Goal: Transaction & Acquisition: Purchase product/service

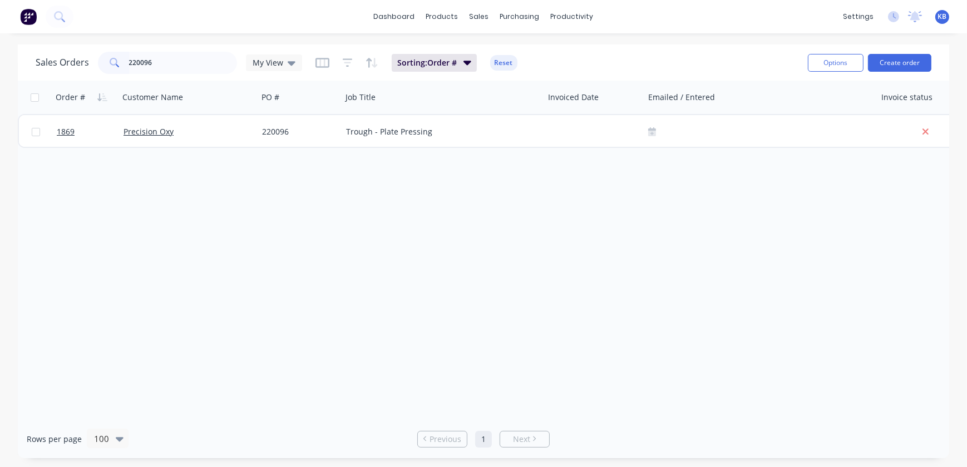
click at [199, 46] on div "Sales Orders 220096 My View Sorting: Order # Reset Options Create order" at bounding box center [483, 62] width 931 height 36
click at [195, 59] on input "220096" at bounding box center [183, 63] width 108 height 22
drag, startPoint x: 174, startPoint y: 68, endPoint x: 13, endPoint y: 72, distance: 160.2
click at [61, 70] on div "Sales Orders 220096 My View" at bounding box center [169, 63] width 266 height 22
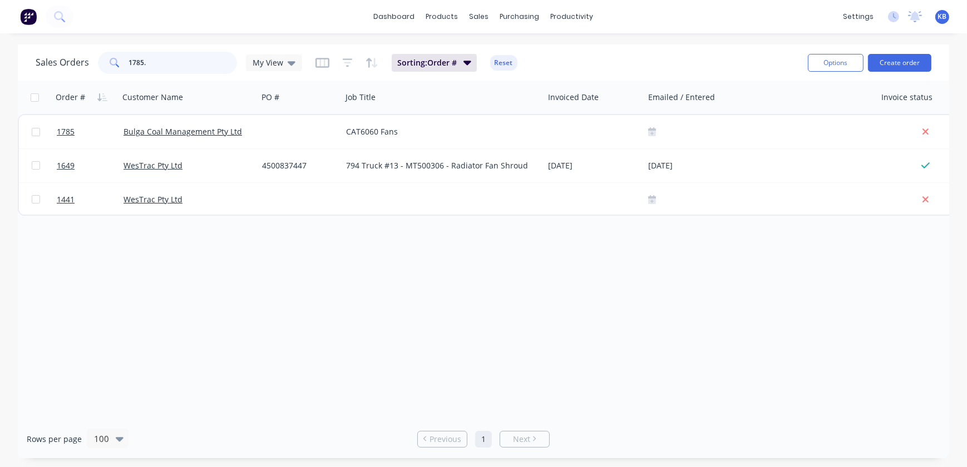
type input "1785"
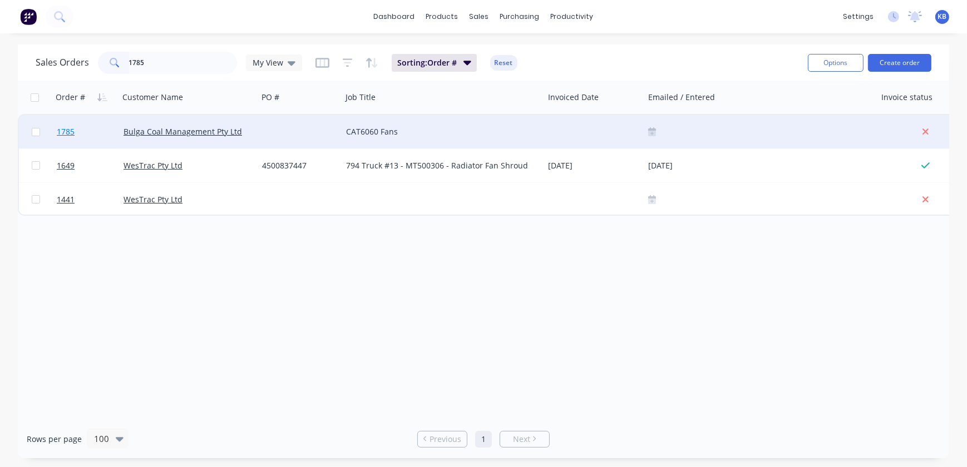
click at [85, 130] on link "1785" at bounding box center [90, 131] width 67 height 33
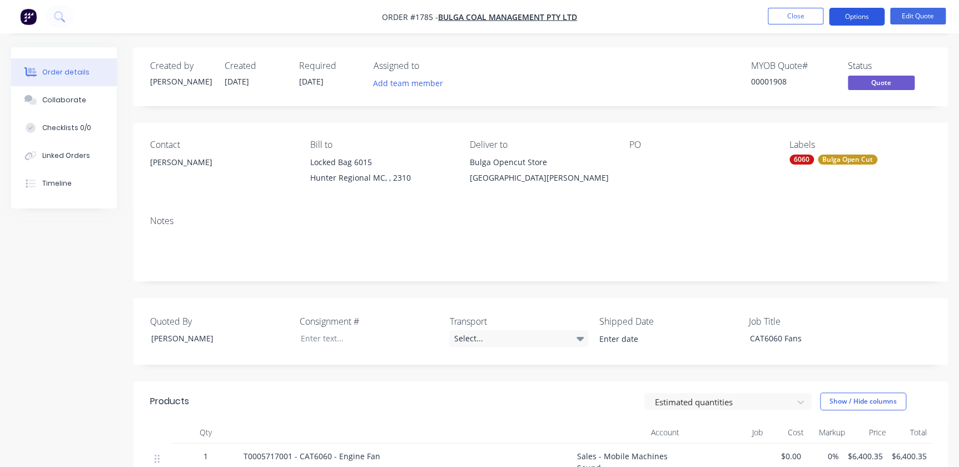
click at [876, 21] on button "Options" at bounding box center [857, 17] width 56 height 18
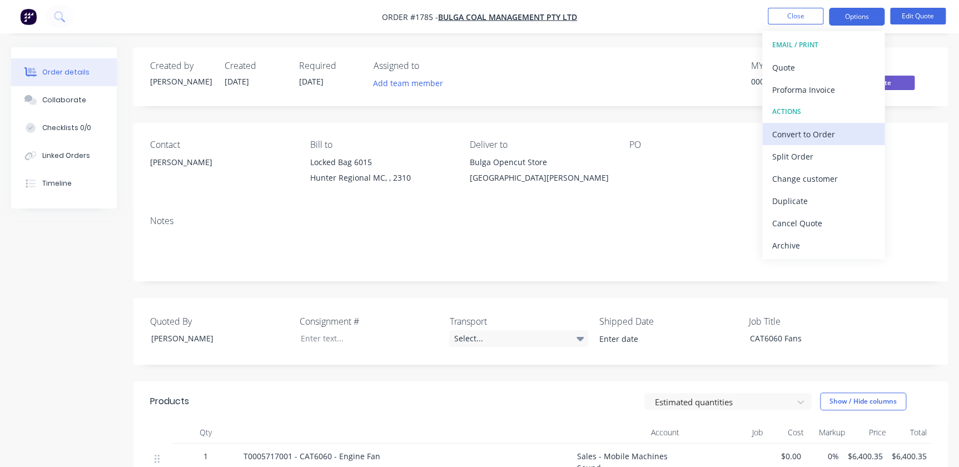
click at [834, 137] on div "Convert to Order" at bounding box center [823, 134] width 102 height 16
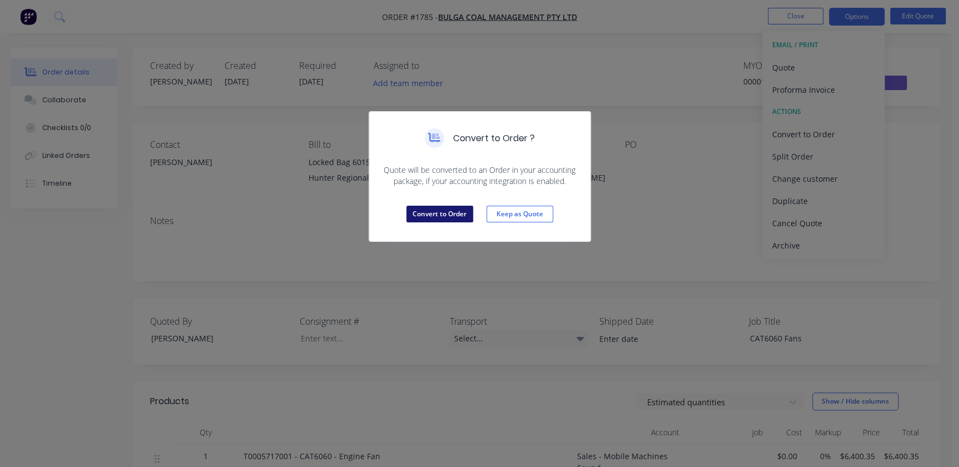
click at [424, 210] on button "Convert to Order" at bounding box center [440, 214] width 67 height 17
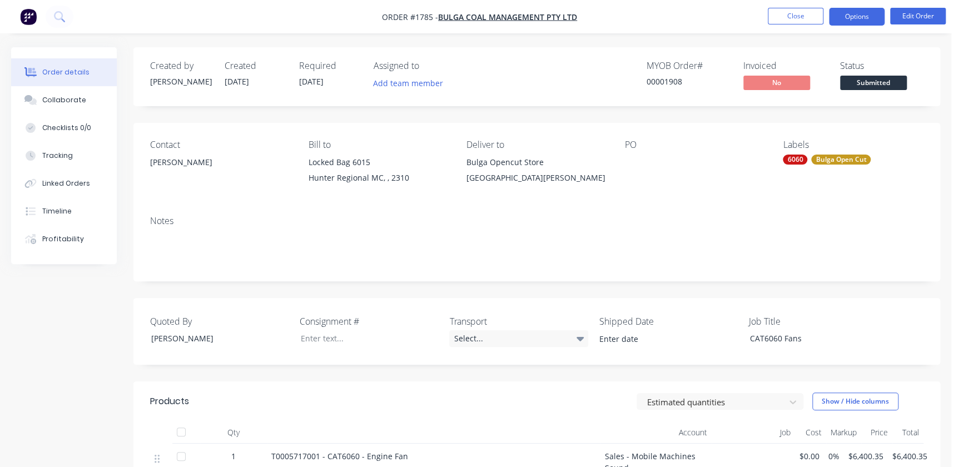
click at [848, 16] on button "Options" at bounding box center [857, 17] width 56 height 18
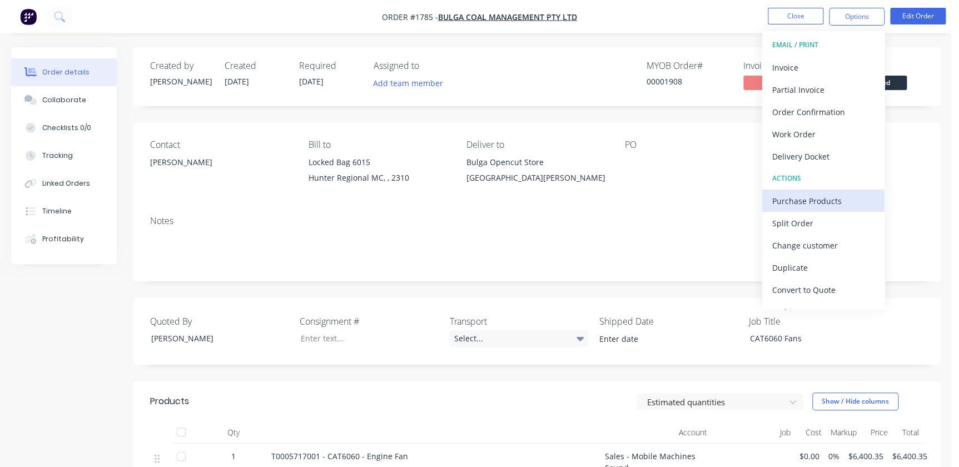
click at [801, 210] on button "Purchase Products" at bounding box center [823, 201] width 122 height 22
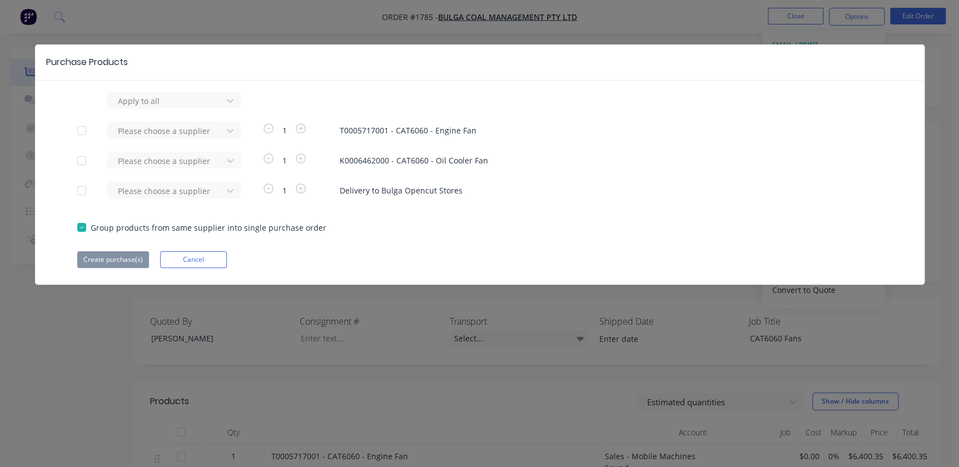
click at [81, 127] on div at bounding box center [82, 131] width 22 height 22
click at [85, 153] on div at bounding box center [82, 161] width 22 height 22
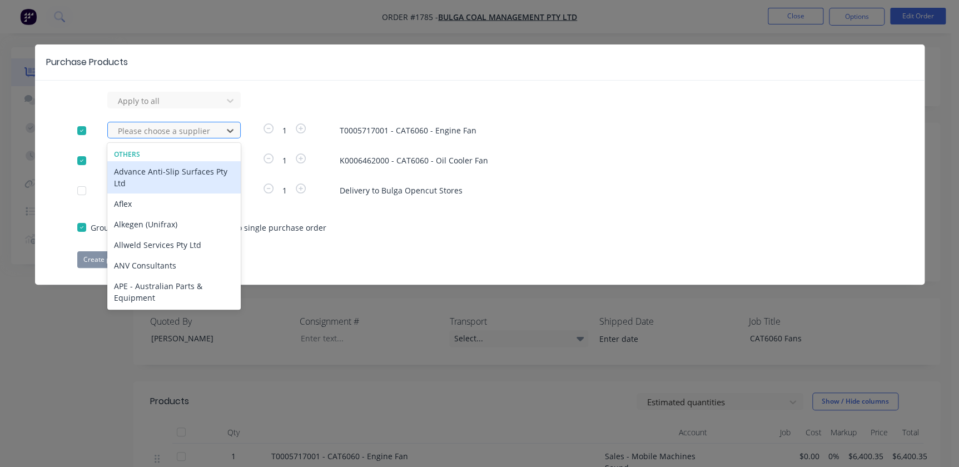
click at [132, 130] on div at bounding box center [167, 131] width 100 height 14
click at [150, 100] on div at bounding box center [167, 101] width 100 height 14
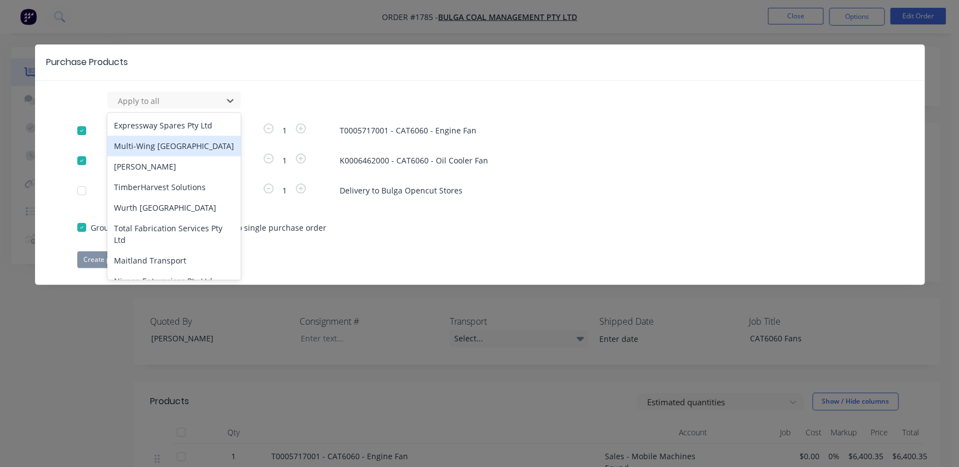
click at [151, 141] on div "Multi-Wing [GEOGRAPHIC_DATA]" at bounding box center [173, 146] width 133 height 21
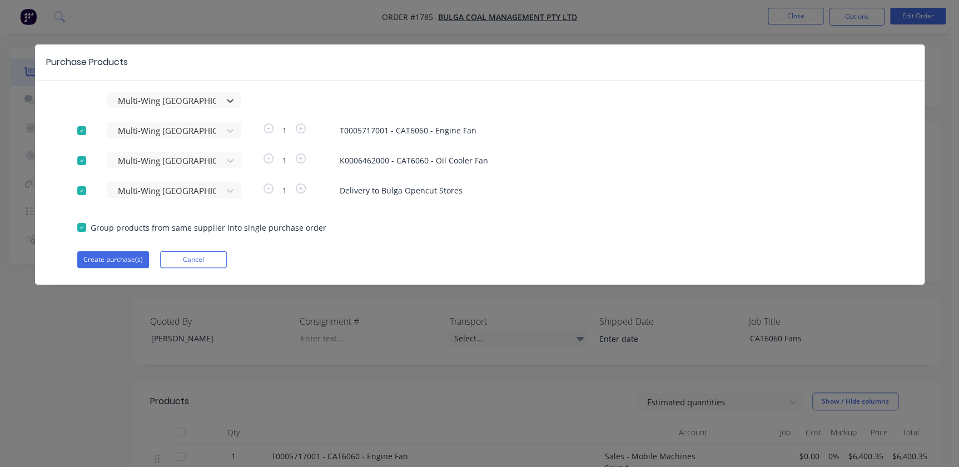
click at [88, 189] on div at bounding box center [82, 191] width 22 height 22
click at [137, 258] on button "Create purchase(s)" at bounding box center [113, 259] width 72 height 17
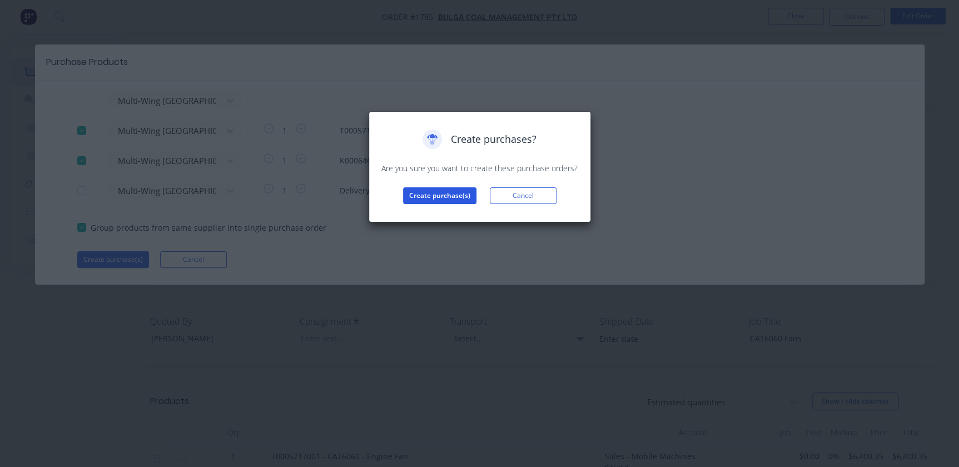
click at [421, 196] on button "Create purchase(s)" at bounding box center [439, 195] width 73 height 17
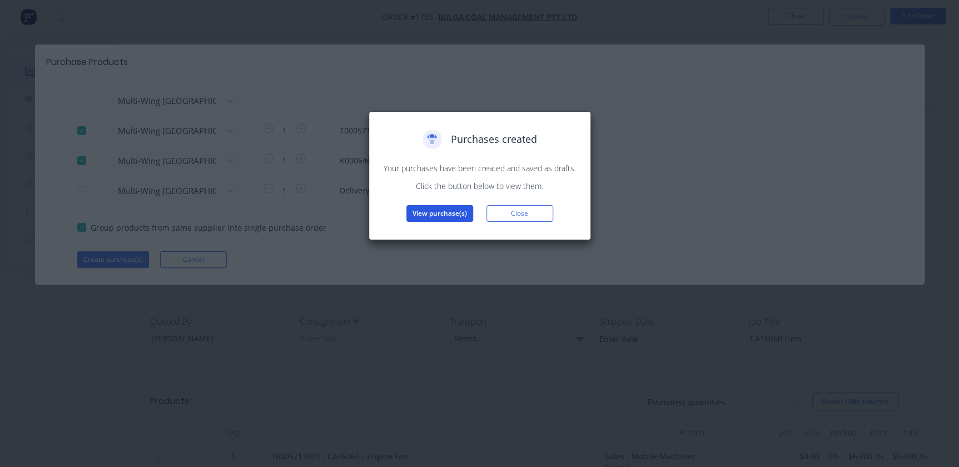
click at [428, 210] on button "View purchase(s)" at bounding box center [440, 213] width 67 height 17
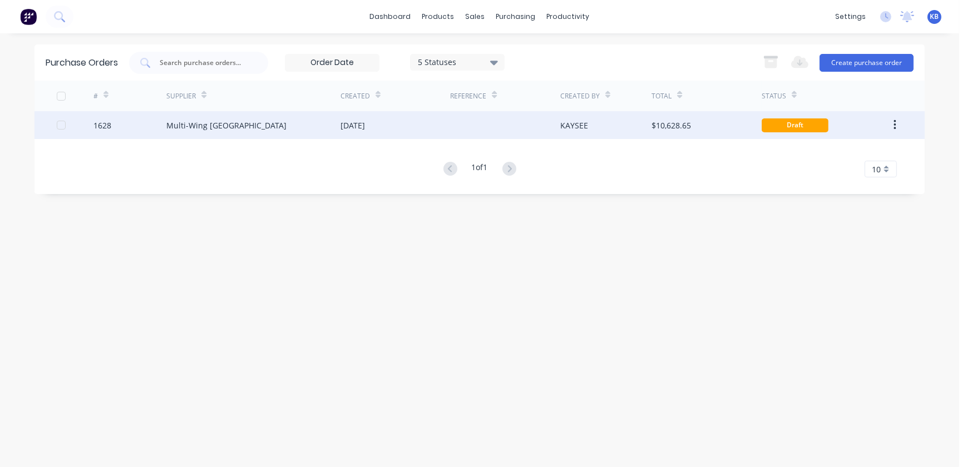
click at [145, 132] on div "1628" at bounding box center [129, 125] width 73 height 28
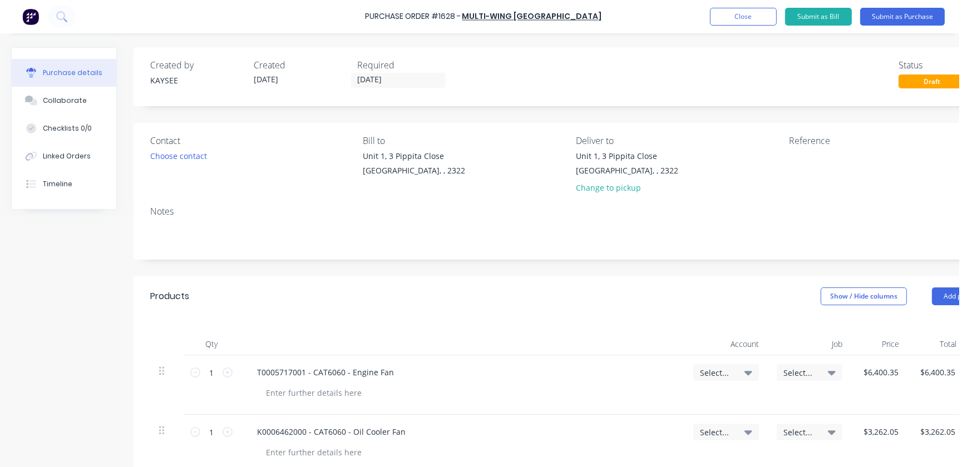
click at [453, 378] on div "T0005717001 - CAT6060 - Engine Fan" at bounding box center [461, 372] width 427 height 16
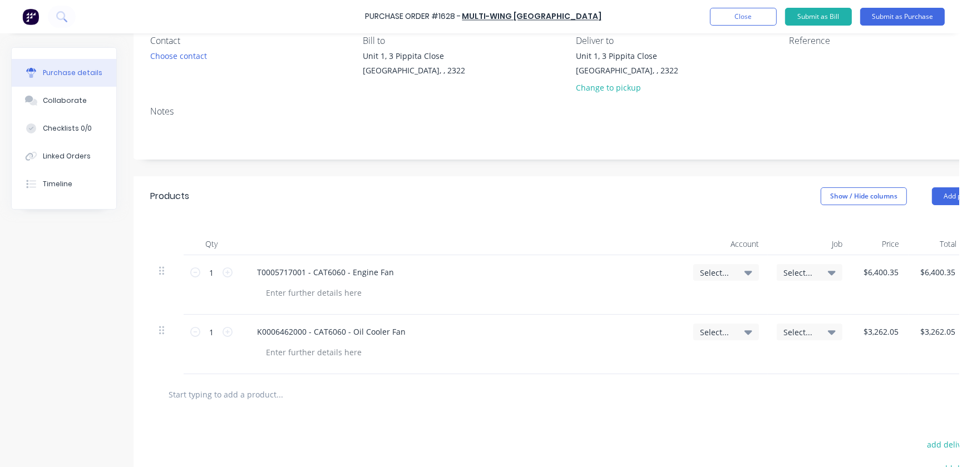
scroll to position [101, 0]
click at [750, 266] on div "Select..." at bounding box center [726, 272] width 66 height 17
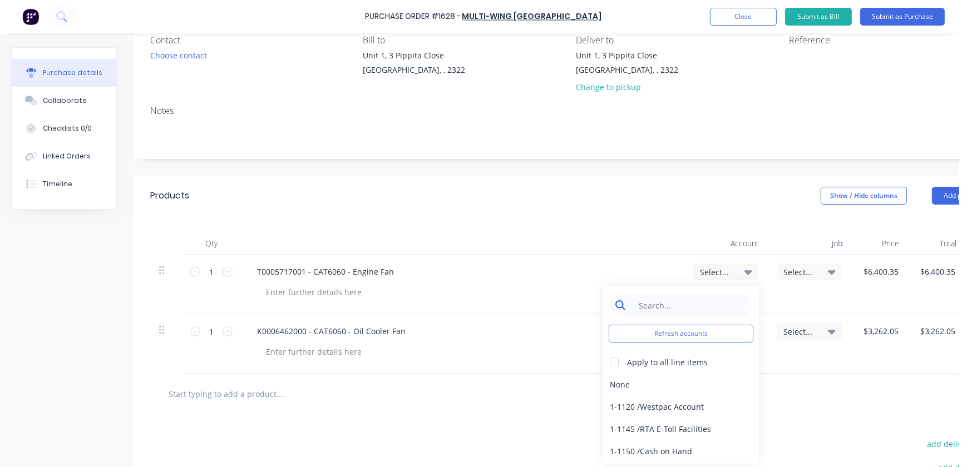
click at [706, 305] on input at bounding box center [689, 305] width 114 height 22
type input "4"
type input "w"
type input "r"
type input "work"
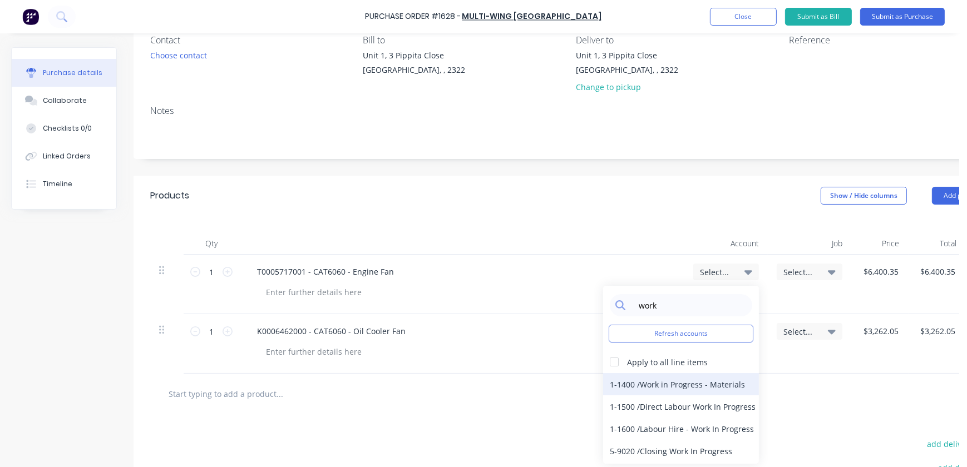
click at [625, 387] on div "1-1400 / Work in Progress - Materials" at bounding box center [681, 384] width 156 height 22
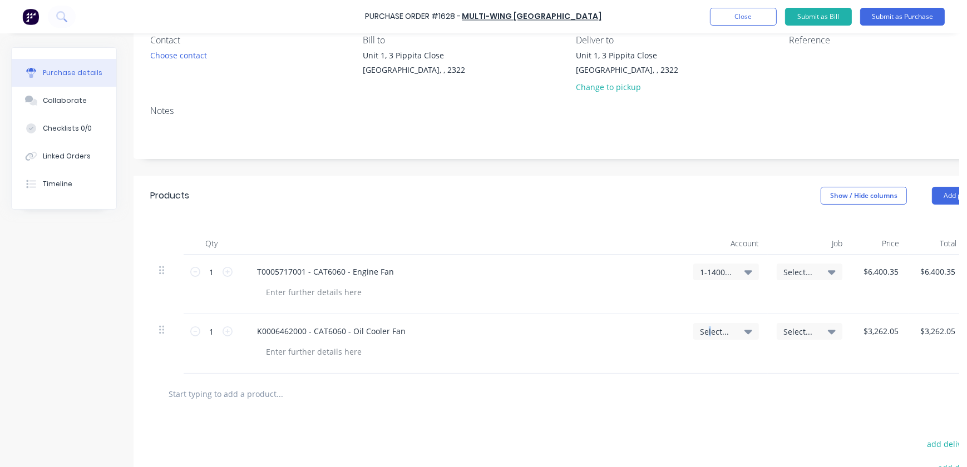
click at [709, 337] on div "Select..." at bounding box center [726, 331] width 66 height 17
click at [676, 368] on input at bounding box center [689, 365] width 114 height 22
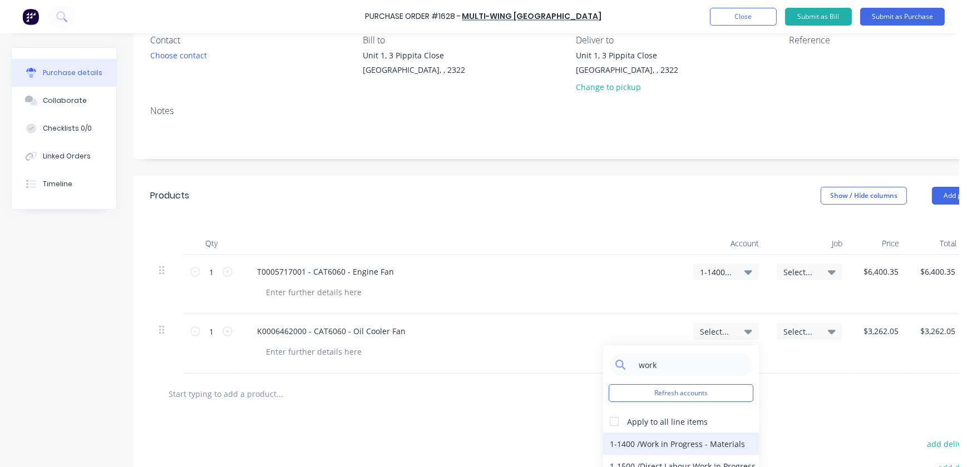
type input "work"
click at [644, 439] on div "1-1400 / Work in Progress - Materials" at bounding box center [681, 444] width 156 height 22
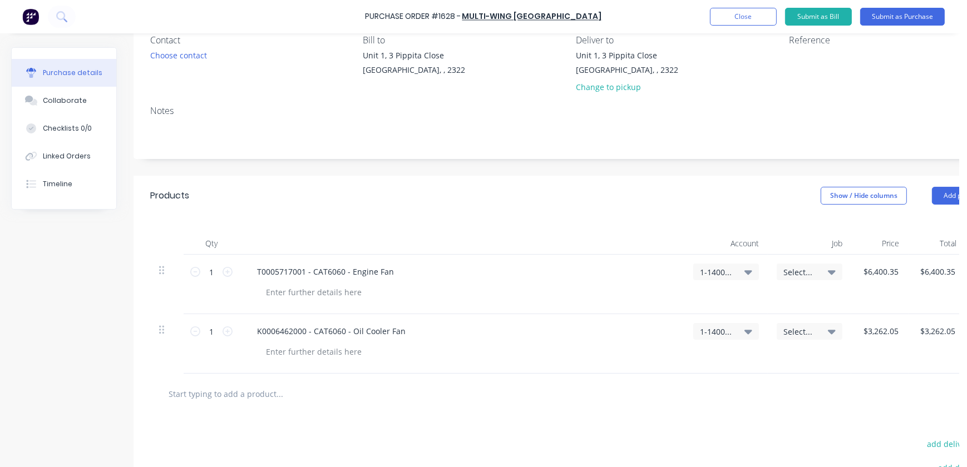
click at [795, 270] on span "Select..." at bounding box center [799, 272] width 33 height 12
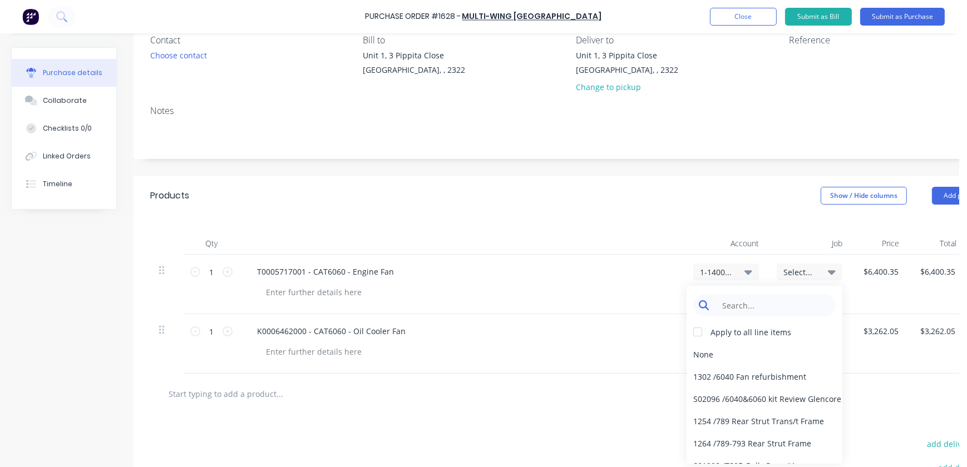
click at [734, 306] on input at bounding box center [773, 305] width 114 height 22
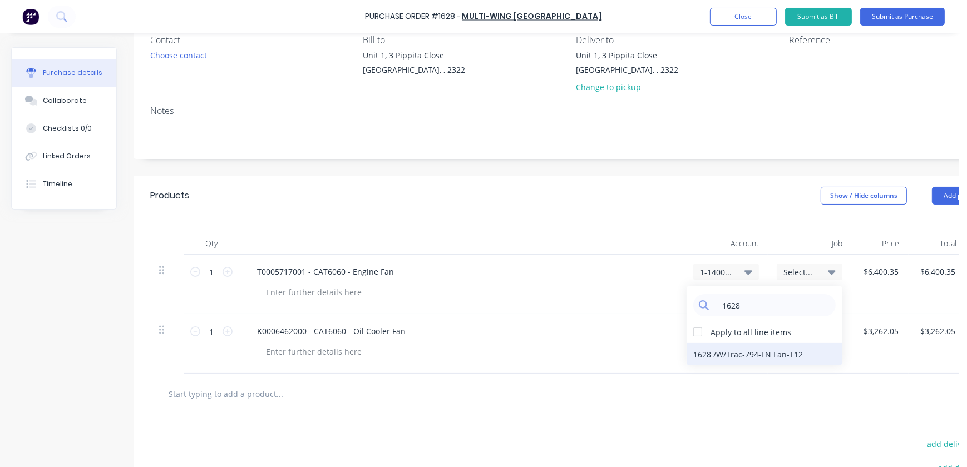
type input "1628"
click at [740, 350] on div "1628 / W/Trac-794-LN Fan-T12" at bounding box center [764, 354] width 156 height 22
click at [807, 324] on div "Select..." at bounding box center [809, 331] width 66 height 17
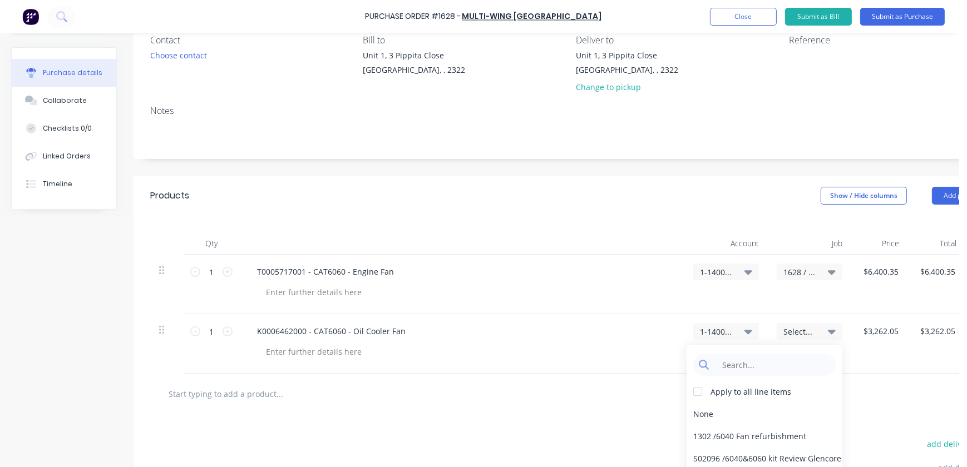
click at [794, 350] on div "Apply to all line items None 1302 / 6040 Fan refurbishment S02096 / 6040&6060 k…" at bounding box center [764, 434] width 156 height 178
click at [784, 361] on input at bounding box center [773, 365] width 114 height 22
drag, startPoint x: 770, startPoint y: 364, endPoint x: 591, endPoint y: 350, distance: 179.1
click at [613, 354] on div "1 1 K0006462000 - CAT6060 - Oil Cooler Fan 1-1400 / Work in Progress - Material…" at bounding box center [571, 344] width 843 height 60
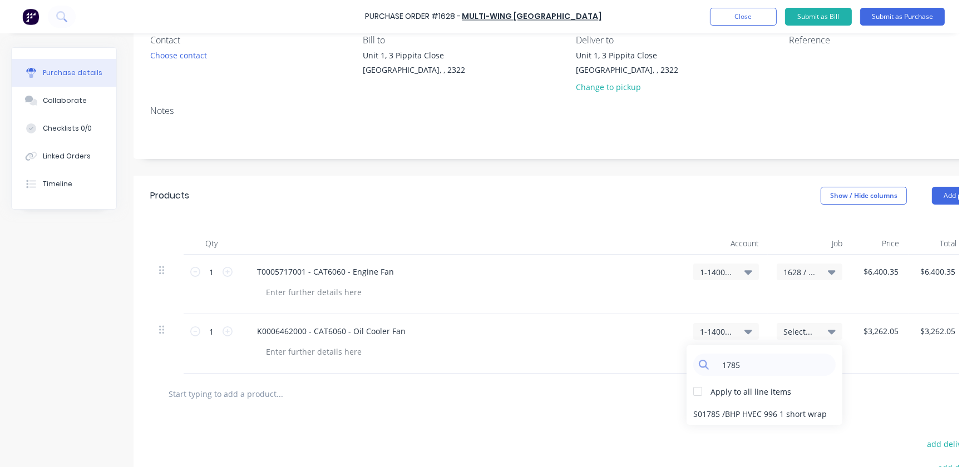
type input "1785"
click at [800, 289] on div "1628 / W/Trac-794-LN Fan-T12" at bounding box center [808, 285] width 83 height 60
click at [815, 278] on div "1628 / W/Trac-794-LN Fan-T12" at bounding box center [809, 272] width 66 height 17
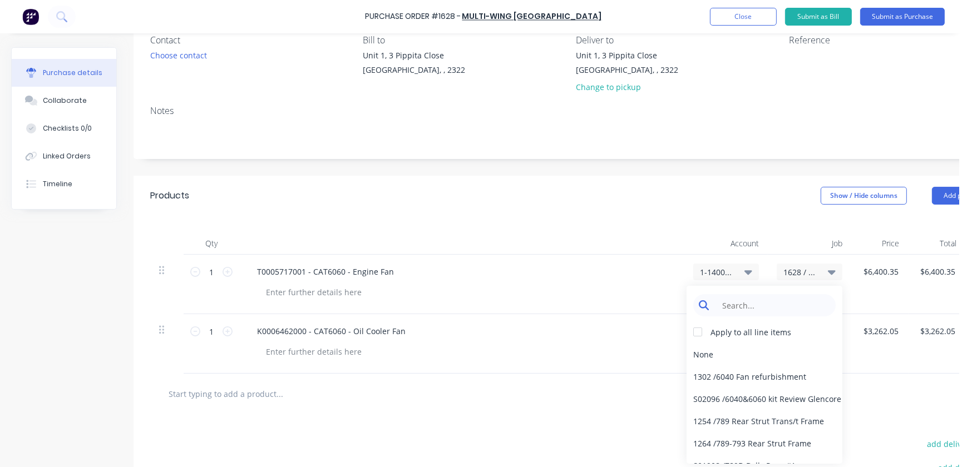
click at [768, 302] on input at bounding box center [773, 305] width 114 height 22
type input "178"
click at [483, 335] on div "K0006462000 - CAT6060 - Oil Cooler Fan" at bounding box center [461, 331] width 427 height 16
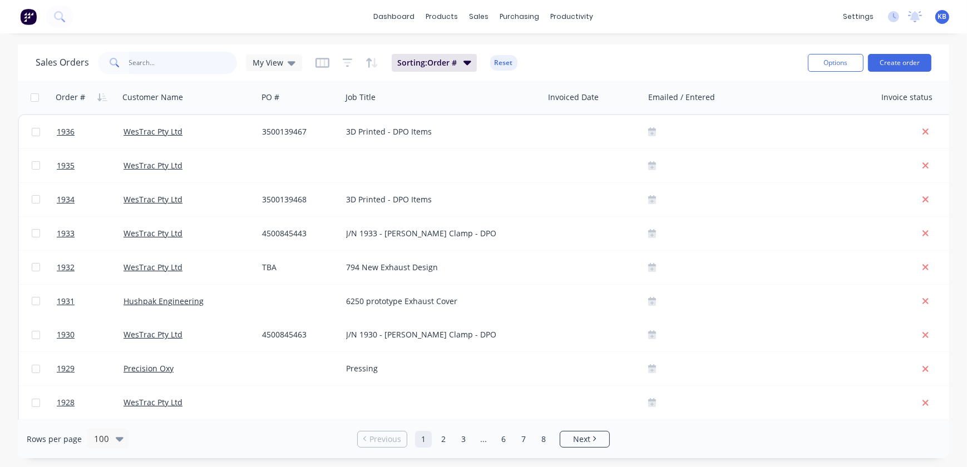
click at [180, 69] on input "text" at bounding box center [183, 63] width 108 height 22
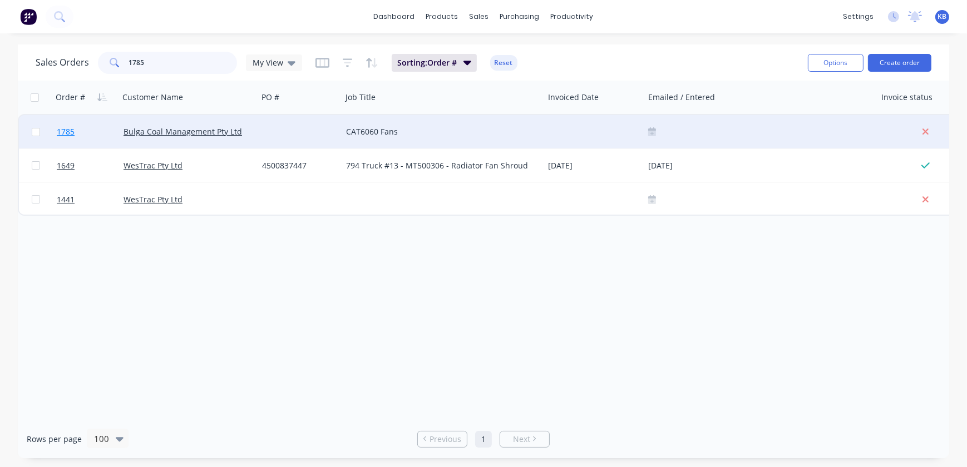
type input "1785"
click at [75, 132] on link "1785" at bounding box center [90, 131] width 67 height 33
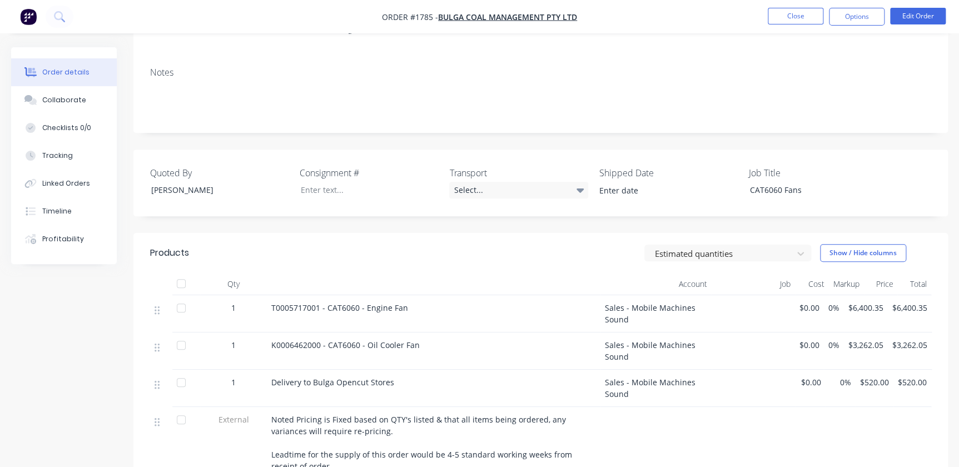
scroll to position [151, 0]
click at [904, 26] on nav "Order #1785 - Bulga Coal Management Pty Ltd Close Options Edit Order" at bounding box center [479, 16] width 959 height 33
click at [905, 17] on button "Edit Order" at bounding box center [918, 16] width 56 height 17
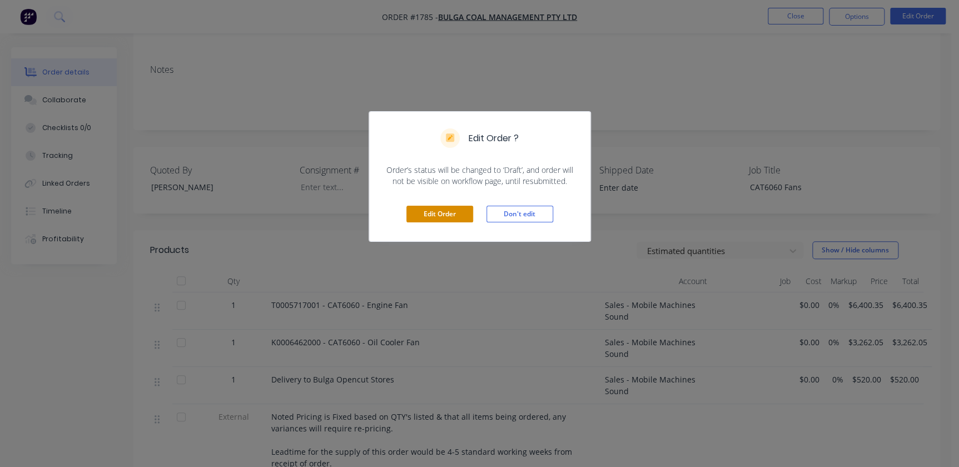
click at [448, 206] on button "Edit Order" at bounding box center [440, 214] width 67 height 17
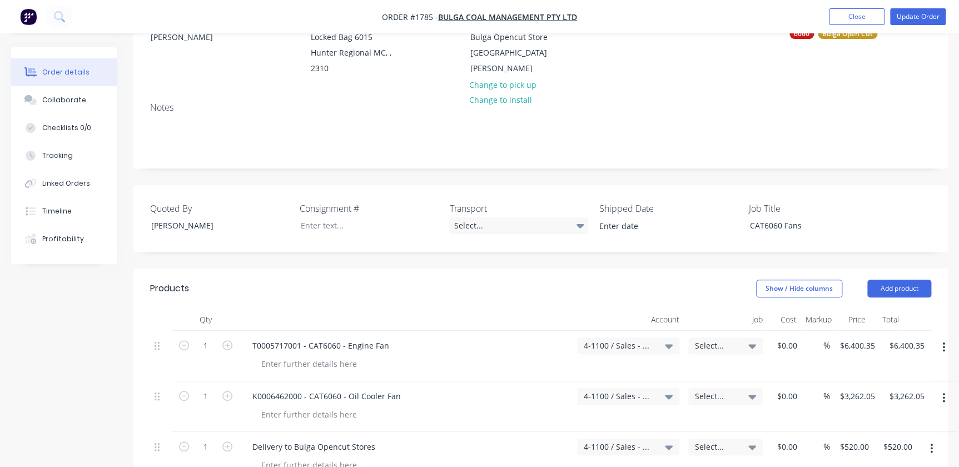
scroll to position [252, 0]
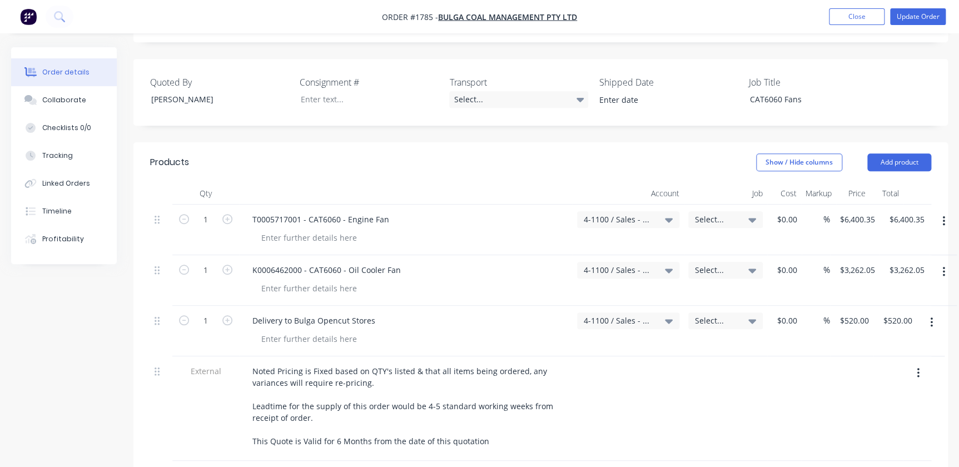
click at [725, 222] on span "Select..." at bounding box center [716, 220] width 42 height 12
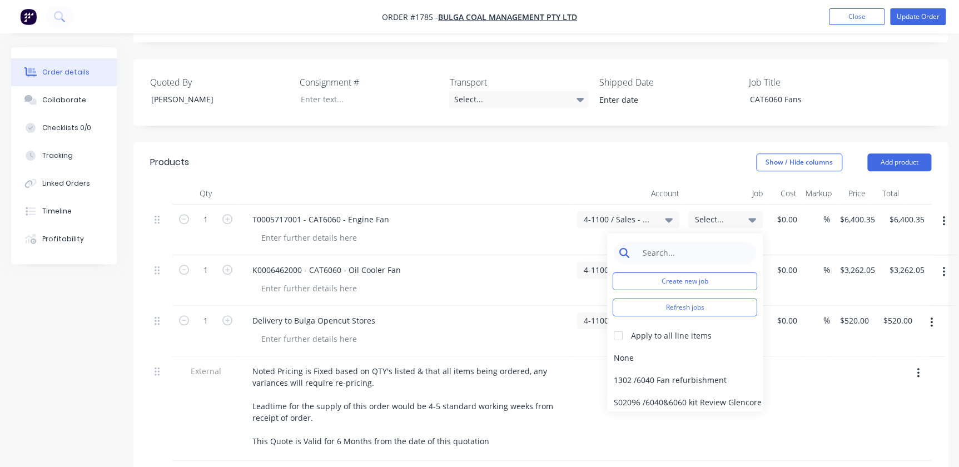
click at [705, 258] on input at bounding box center [694, 253] width 114 height 22
click at [664, 254] on input at bounding box center [694, 253] width 114 height 22
click at [625, 277] on button "Create new job" at bounding box center [685, 282] width 145 height 18
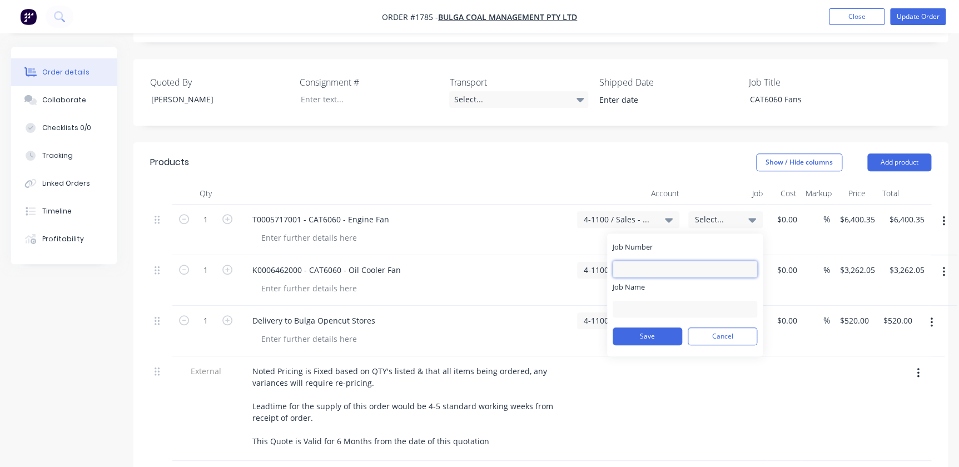
click at [655, 261] on input "Job Number" at bounding box center [685, 269] width 145 height 17
type input "1785"
click at [632, 310] on input "Job Name" at bounding box center [685, 309] width 145 height 17
type input "Bulga - 6060 Fans"
click at [638, 343] on button "Save" at bounding box center [648, 337] width 70 height 18
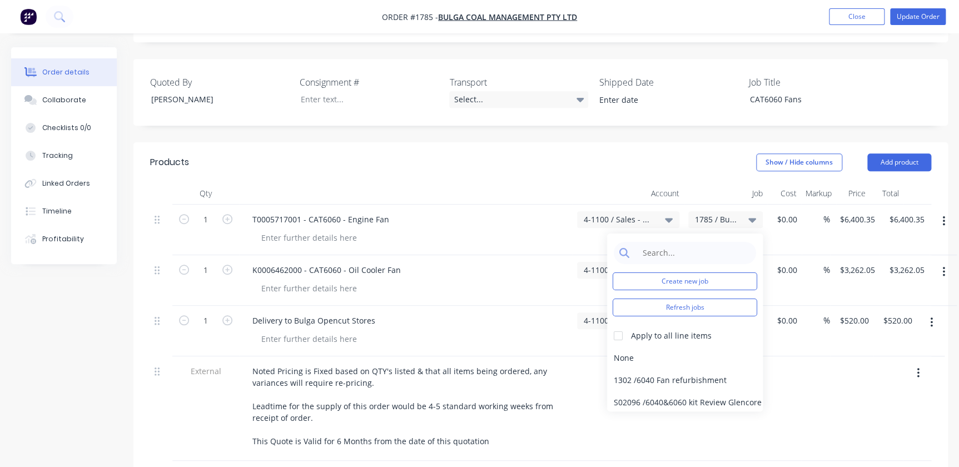
click at [532, 209] on div "T0005717001 - CAT6060 - Engine Fan" at bounding box center [406, 230] width 334 height 51
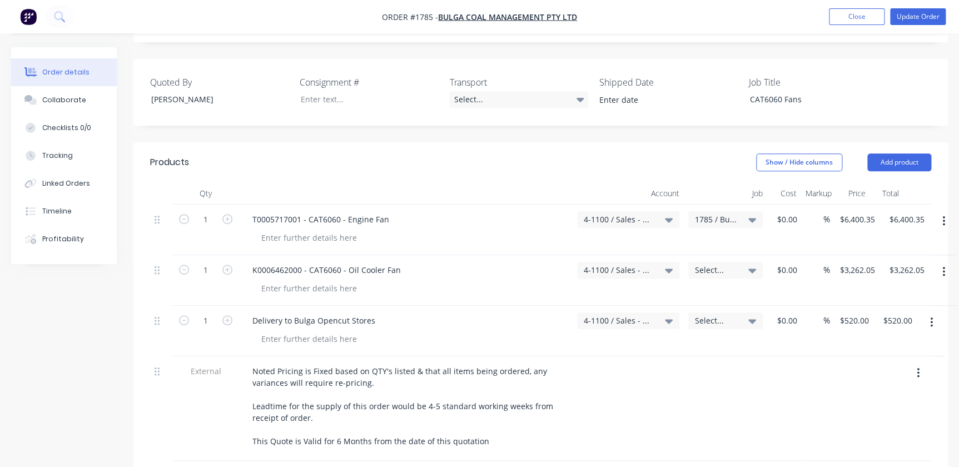
click at [722, 260] on div "Select..." at bounding box center [725, 280] width 83 height 51
click at [719, 270] on span "Select..." at bounding box center [716, 270] width 42 height 12
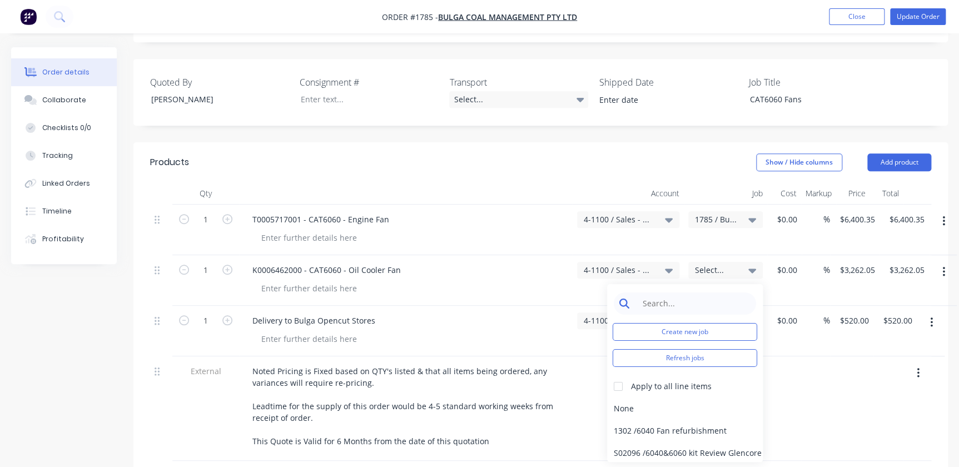
click at [673, 296] on input at bounding box center [694, 304] width 114 height 22
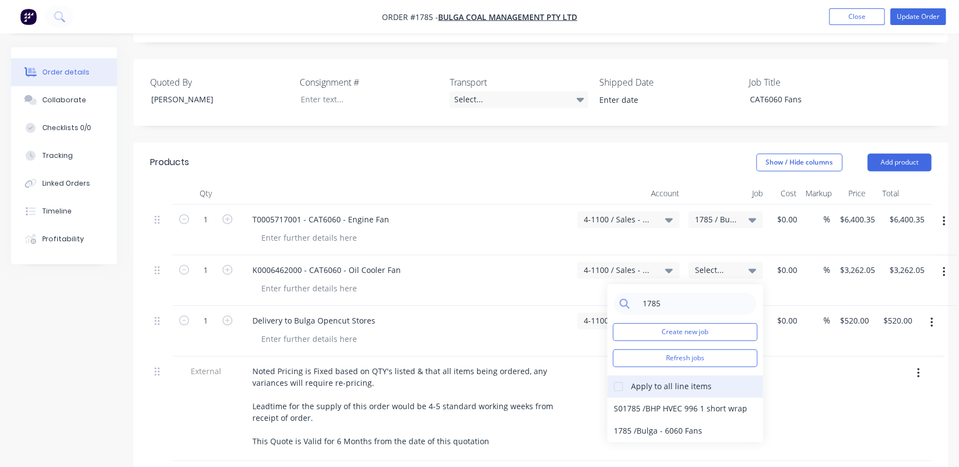
type input "1785"
click at [623, 388] on div at bounding box center [618, 386] width 22 height 22
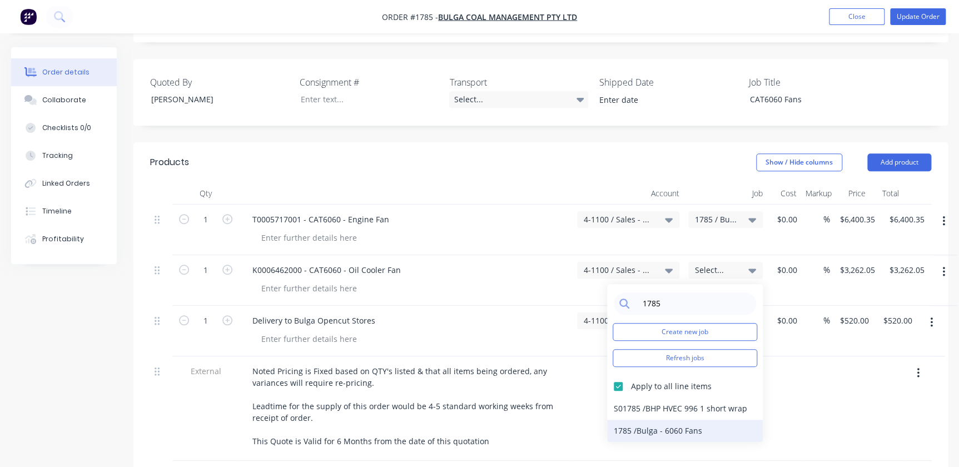
click at [636, 434] on div "1785 / Bulga - 6060 Fans" at bounding box center [685, 431] width 156 height 22
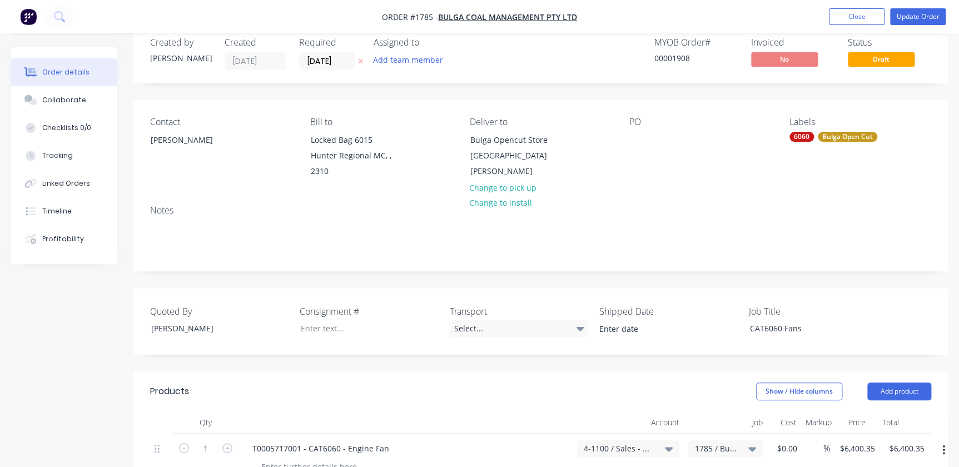
scroll to position [0, 0]
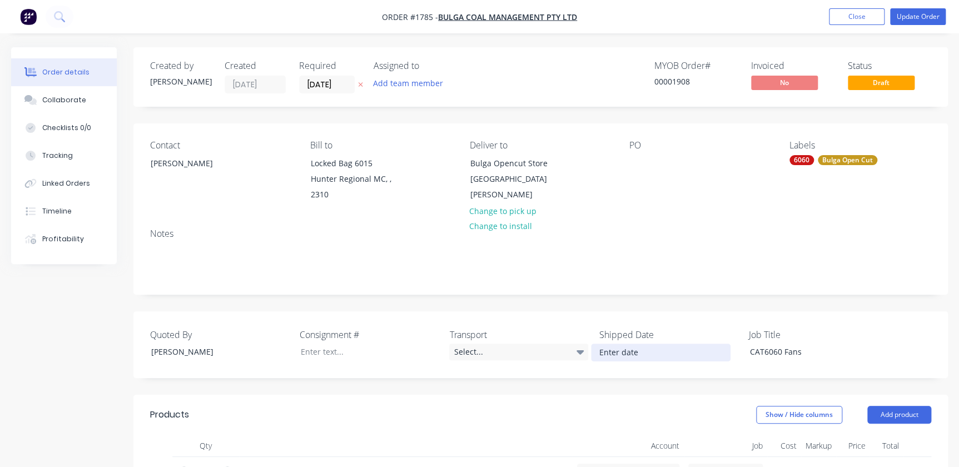
click at [611, 346] on input at bounding box center [661, 352] width 138 height 17
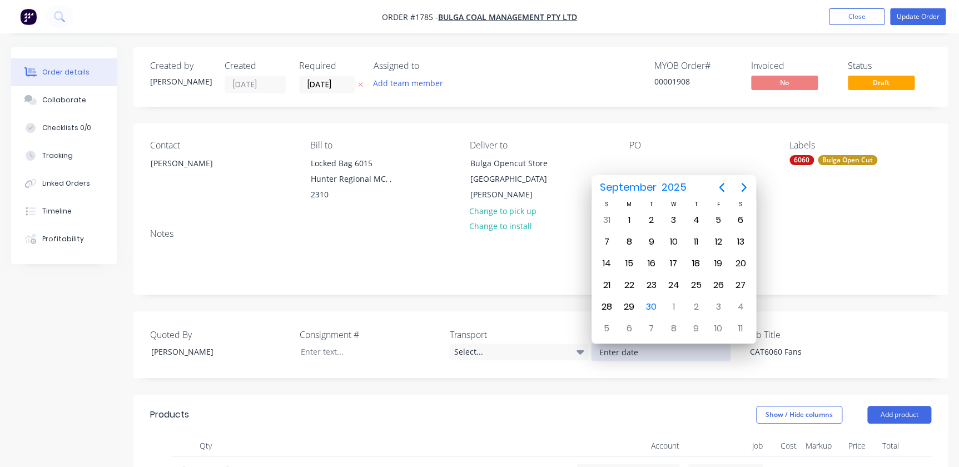
click at [741, 192] on icon "Next page" at bounding box center [743, 187] width 13 height 13
click at [743, 192] on icon "Next page" at bounding box center [743, 187] width 13 height 13
click at [701, 244] on div "6" at bounding box center [696, 242] width 17 height 17
type input "06/11/2025"
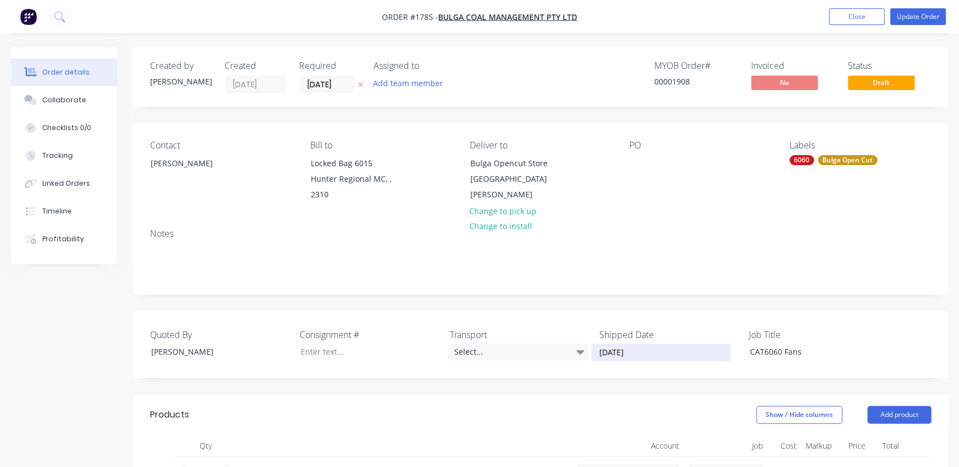
click at [193, 229] on div "Notes" at bounding box center [540, 234] width 781 height 11
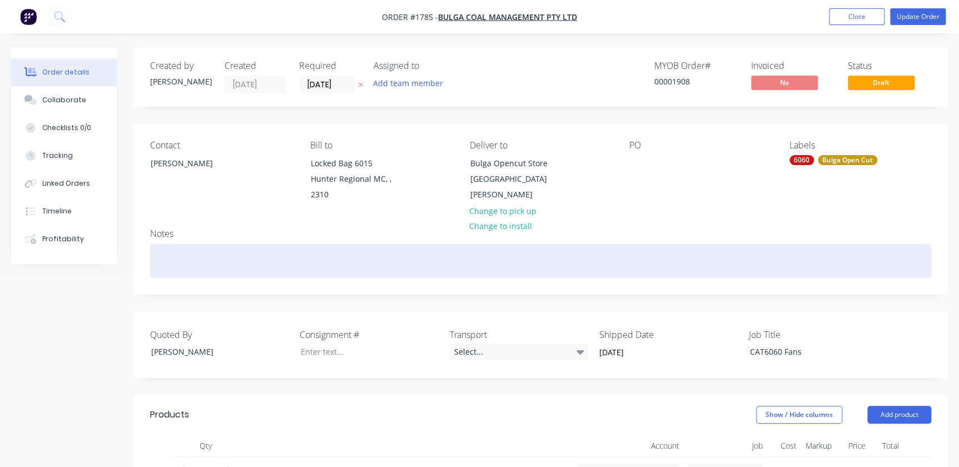
click at [172, 254] on div at bounding box center [540, 261] width 781 height 34
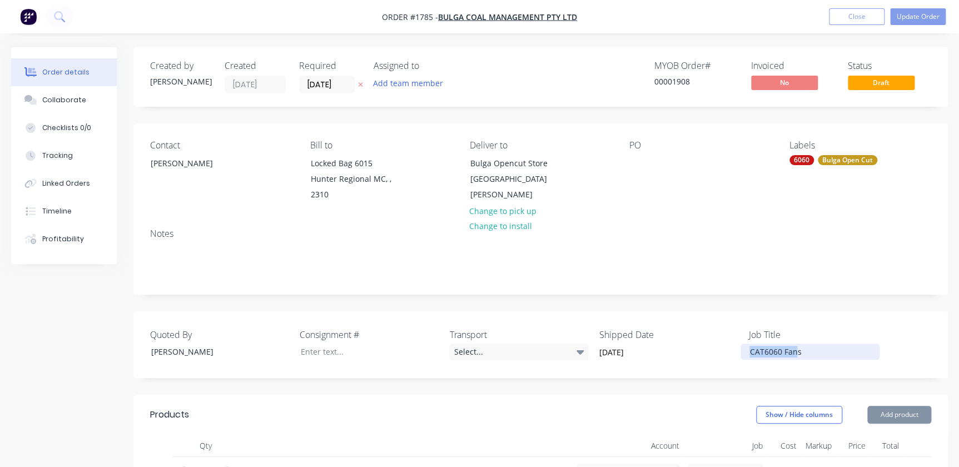
drag, startPoint x: 798, startPoint y: 354, endPoint x: 708, endPoint y: 344, distance: 90.1
click at [708, 344] on div "Quoted By Greg Rawe Consignment # Transport Select... Shipped Date 06/11/2025 J…" at bounding box center [540, 344] width 815 height 67
drag, startPoint x: 820, startPoint y: 345, endPoint x: 737, endPoint y: 339, distance: 82.5
click at [737, 339] on div "Quoted By Greg Rawe Consignment # Transport Select... Shipped Date 06/11/2025 J…" at bounding box center [540, 344] width 815 height 67
copy div "CAT6060 Fans"
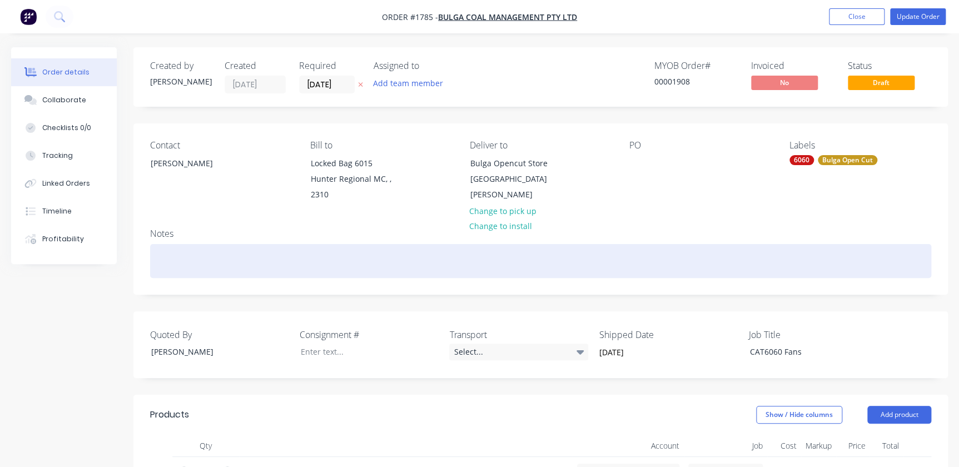
click at [305, 250] on div at bounding box center [540, 261] width 781 height 34
paste div
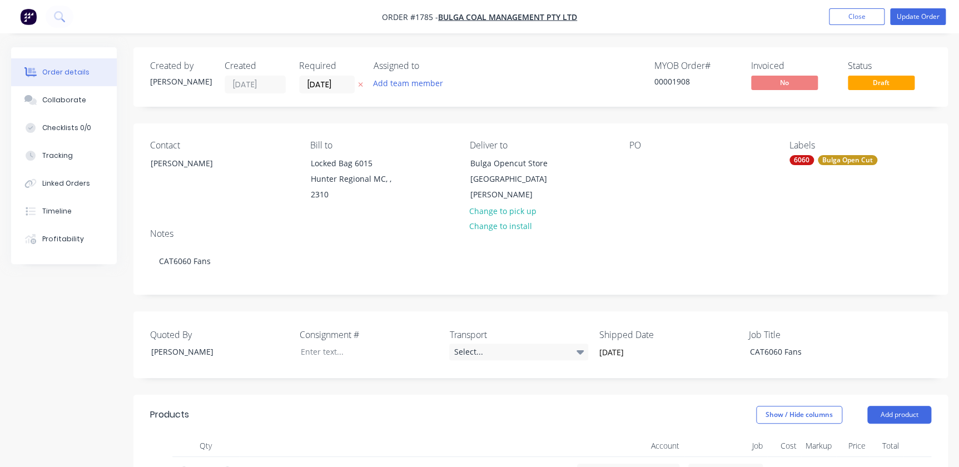
click at [624, 143] on div "Contact Richard Tunnicliff Bill to Locked Bag 6015 Hunter Regional MC, , 2310 D…" at bounding box center [540, 171] width 815 height 96
click at [632, 161] on div at bounding box center [639, 163] width 18 height 16
click at [915, 18] on button "Update Order" at bounding box center [918, 16] width 56 height 17
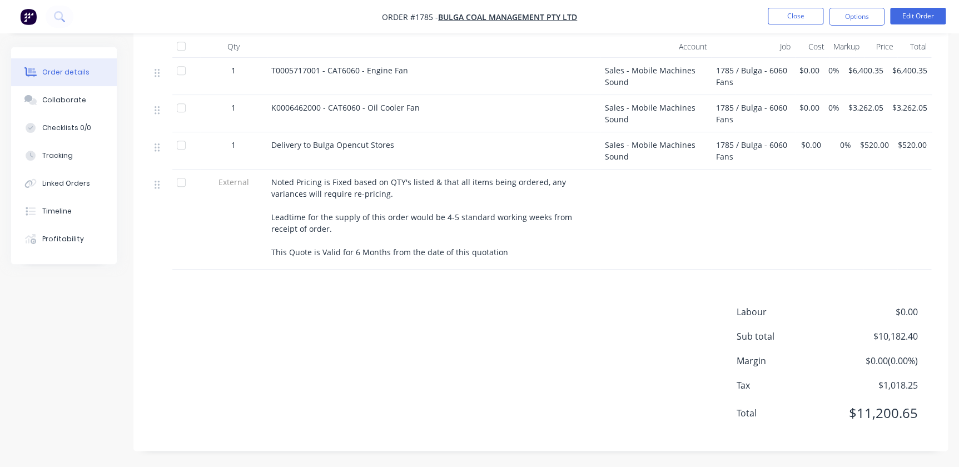
scroll to position [184, 0]
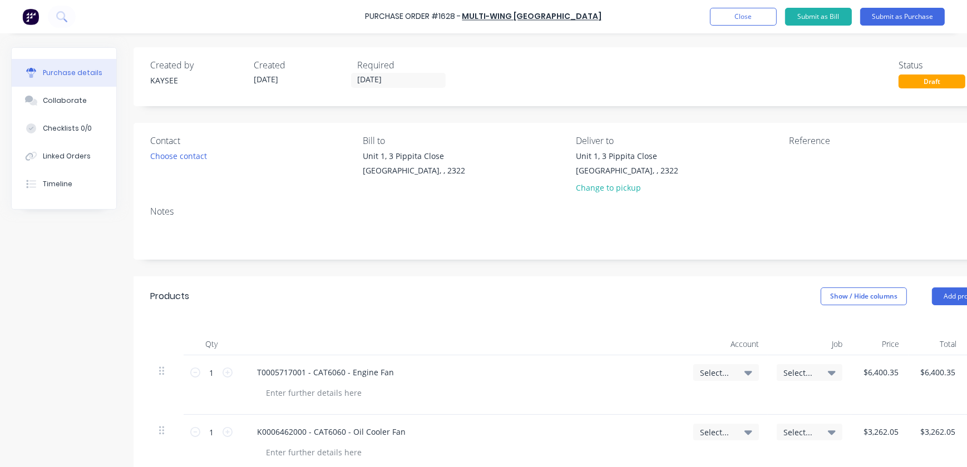
click at [738, 377] on div "Select..." at bounding box center [726, 373] width 52 height 10
click at [727, 398] on input at bounding box center [689, 406] width 114 height 22
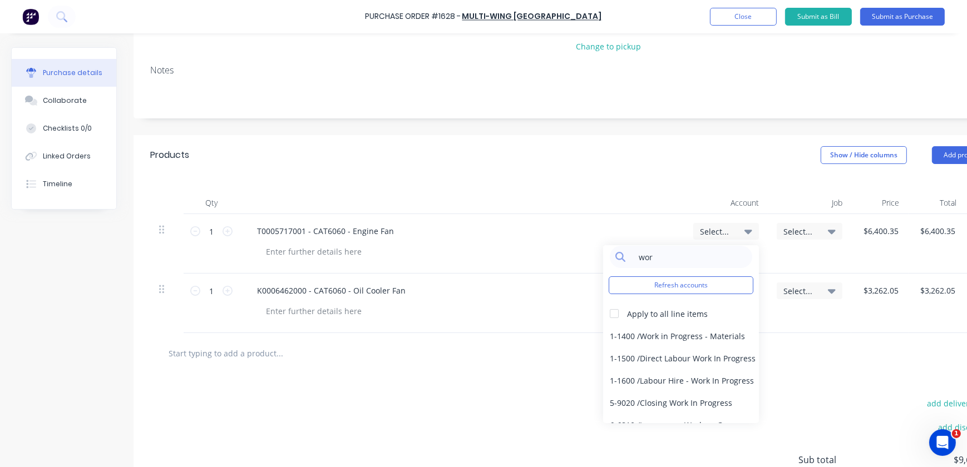
scroll to position [202, 0]
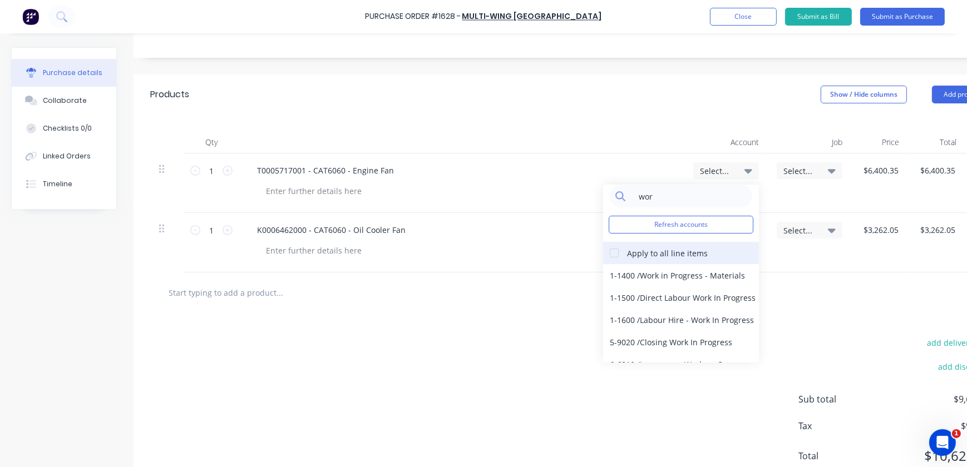
type input "wor"
click at [614, 255] on div at bounding box center [614, 253] width 22 height 22
click at [619, 279] on div "1-1400 / Work in Progress - Materials" at bounding box center [681, 275] width 156 height 22
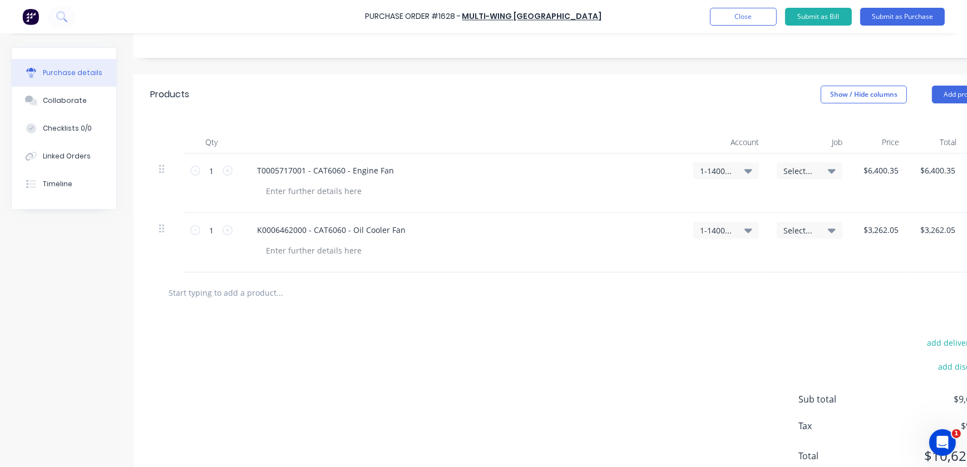
click at [800, 179] on div "Select..." at bounding box center [808, 183] width 83 height 60
click at [802, 172] on span "Select..." at bounding box center [799, 171] width 33 height 12
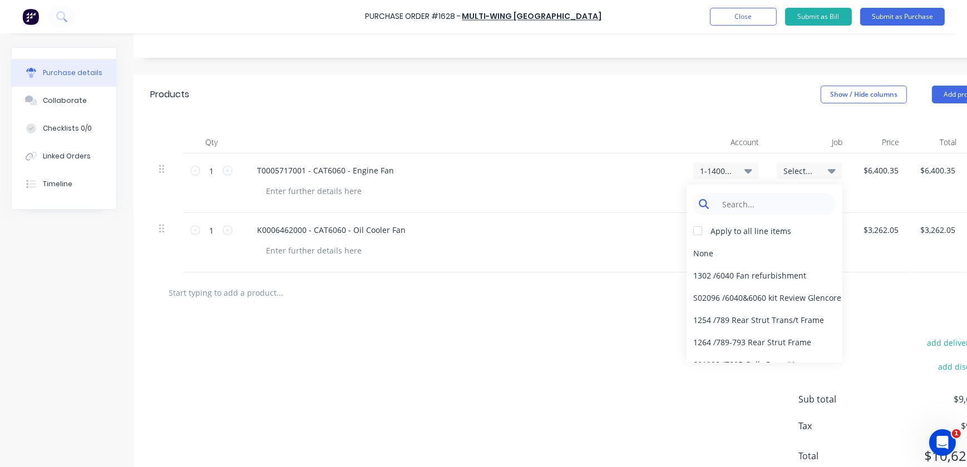
click at [785, 204] on input at bounding box center [773, 204] width 114 height 22
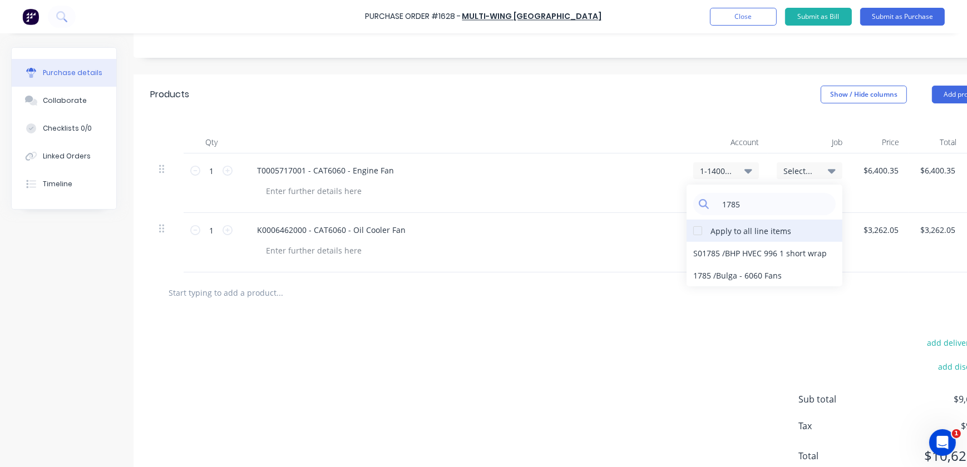
type input "1785"
click at [696, 236] on div at bounding box center [697, 231] width 22 height 22
click at [707, 279] on div "1785 / Bulga - 6060 Fans" at bounding box center [764, 275] width 156 height 22
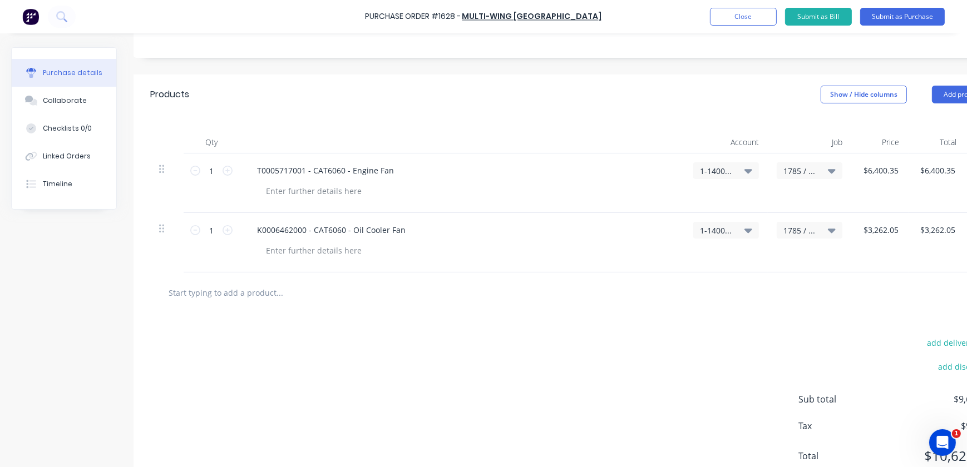
click at [822, 290] on div at bounding box center [571, 292] width 825 height 22
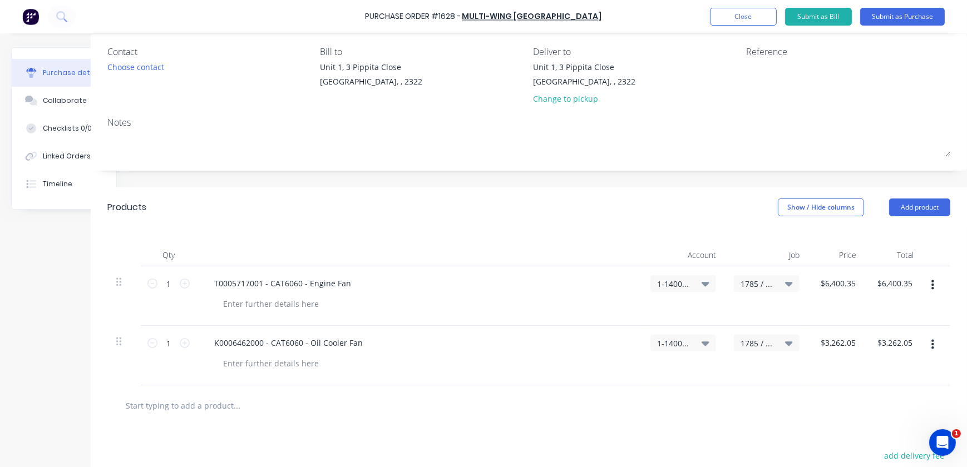
scroll to position [101, 50]
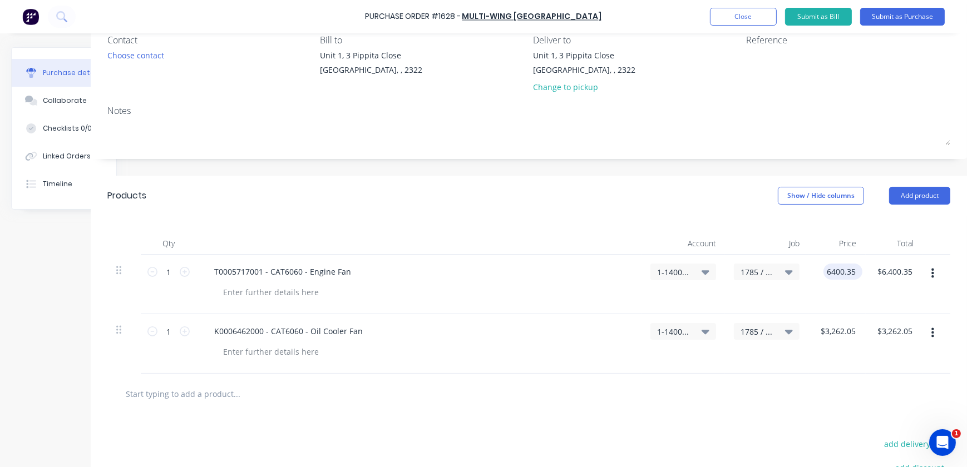
click at [835, 269] on input "6400.35" at bounding box center [840, 272] width 34 height 16
drag, startPoint x: 846, startPoint y: 271, endPoint x: 786, endPoint y: 264, distance: 60.4
click at [786, 264] on div "1 1 T0005717001 - CAT6060 - Engine Fan 1-1400 / Work in Progress - Materials 17…" at bounding box center [528, 285] width 843 height 60
type input "$6,400.35"
click at [273, 293] on div at bounding box center [270, 292] width 113 height 16
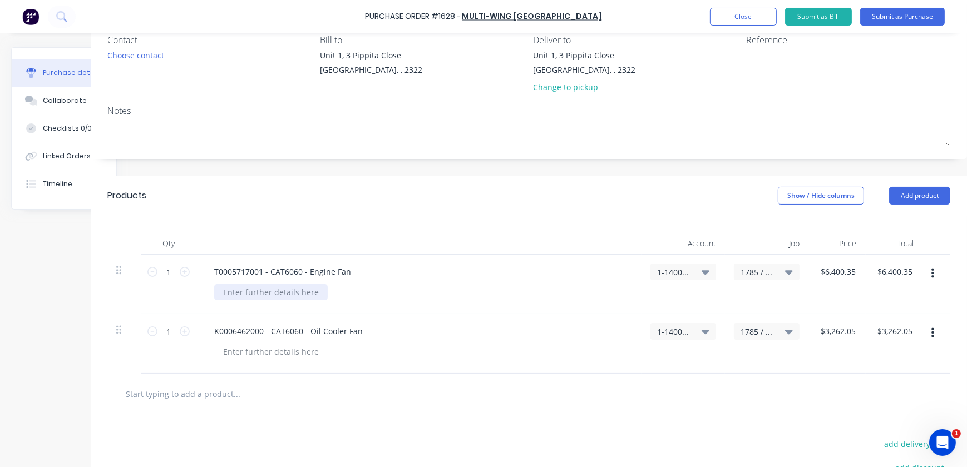
click at [255, 287] on div at bounding box center [270, 292] width 113 height 16
paste div
click at [232, 353] on div at bounding box center [270, 352] width 113 height 16
paste div
click at [361, 389] on div at bounding box center [283, 394] width 334 height 22
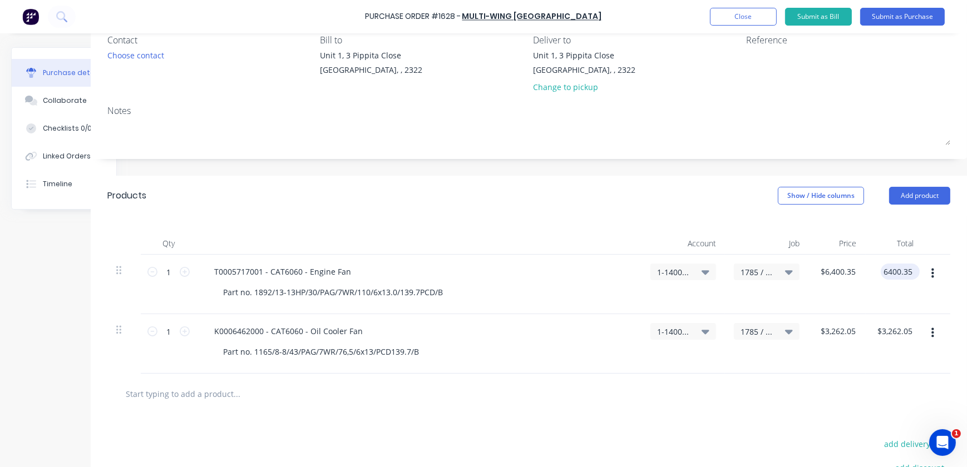
click at [869, 276] on div "6400.35 6400.35" at bounding box center [893, 285] width 57 height 60
type input "$6,400.35"
click at [206, 391] on input "text" at bounding box center [236, 394] width 222 height 22
type input "f"
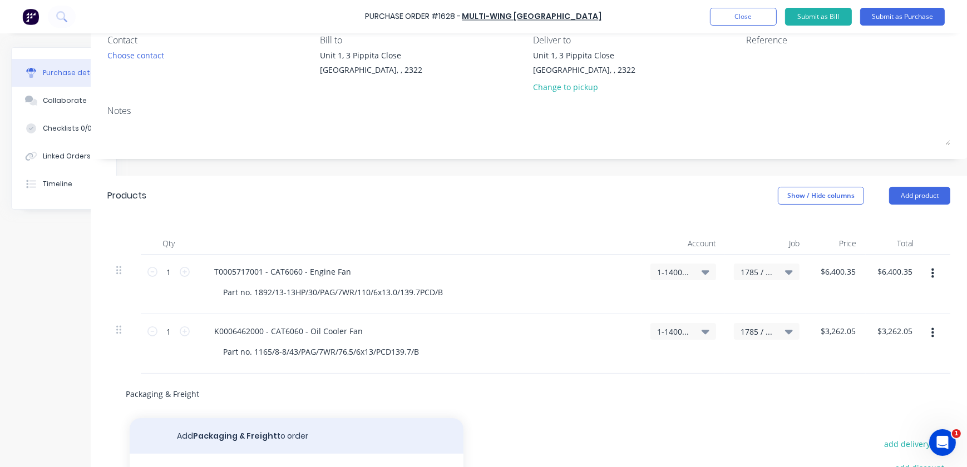
type input "Packaging & Freight"
click at [222, 438] on button "Add Packaging & Freight to order" at bounding box center [297, 436] width 334 height 36
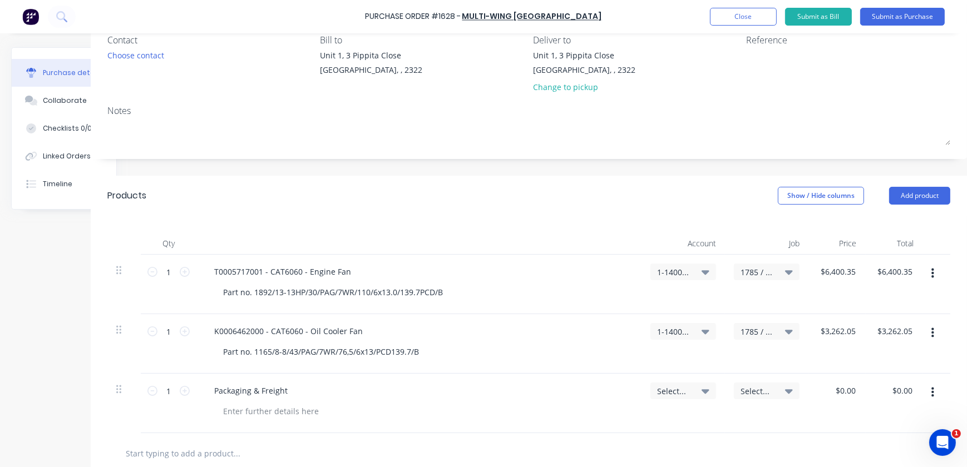
click at [681, 392] on span "Select..." at bounding box center [673, 391] width 33 height 12
click at [630, 420] on input at bounding box center [647, 424] width 114 height 22
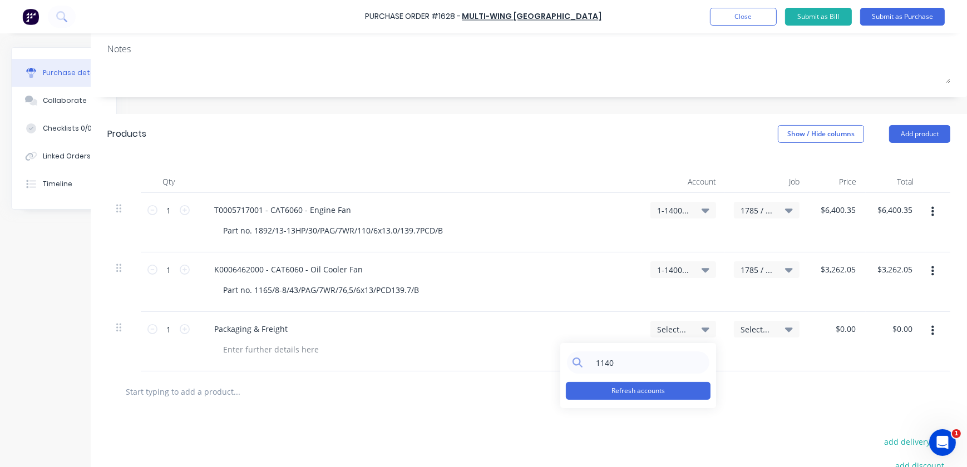
scroll to position [252, 50]
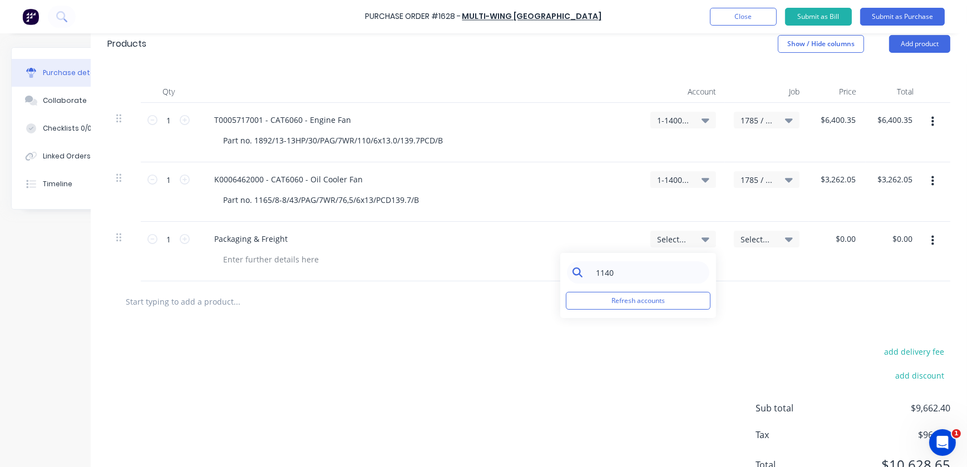
click at [610, 275] on input "1140" at bounding box center [647, 272] width 114 height 22
drag, startPoint x: 610, startPoint y: 275, endPoint x: 524, endPoint y: 276, distance: 85.1
click at [567, 277] on div "1140" at bounding box center [638, 272] width 142 height 22
click at [644, 306] on button "Refresh accounts" at bounding box center [638, 301] width 145 height 18
click at [599, 266] on input "1140" at bounding box center [647, 272] width 114 height 22
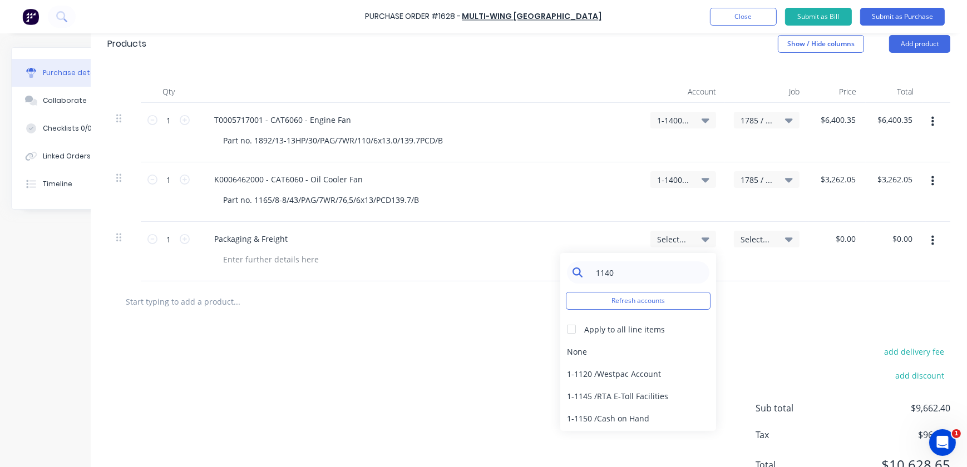
drag, startPoint x: 623, startPoint y: 271, endPoint x: 583, endPoint y: 275, distance: 39.7
click at [590, 272] on input "1140" at bounding box center [647, 272] width 114 height 22
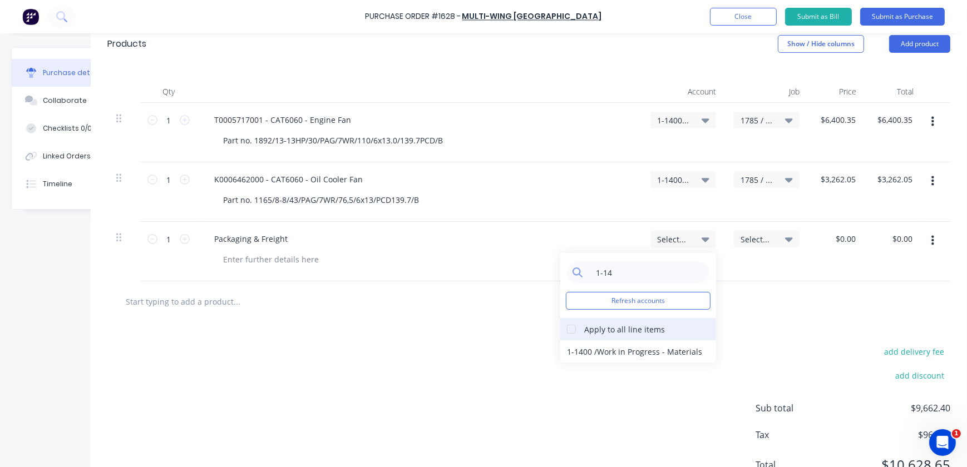
type input "1-14"
click at [561, 330] on div at bounding box center [571, 329] width 22 height 22
click at [588, 358] on div "1-1400 / Work in Progress - Materials" at bounding box center [638, 351] width 156 height 22
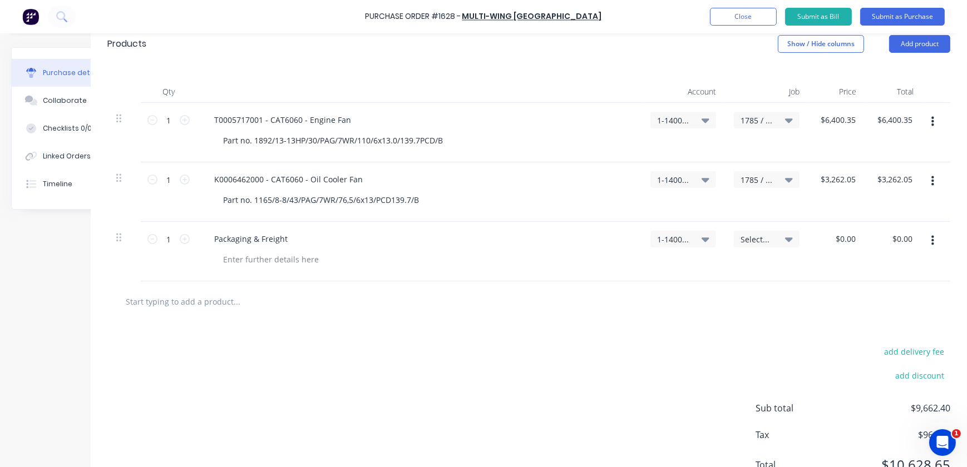
click at [772, 242] on div "Select..." at bounding box center [766, 239] width 52 height 10
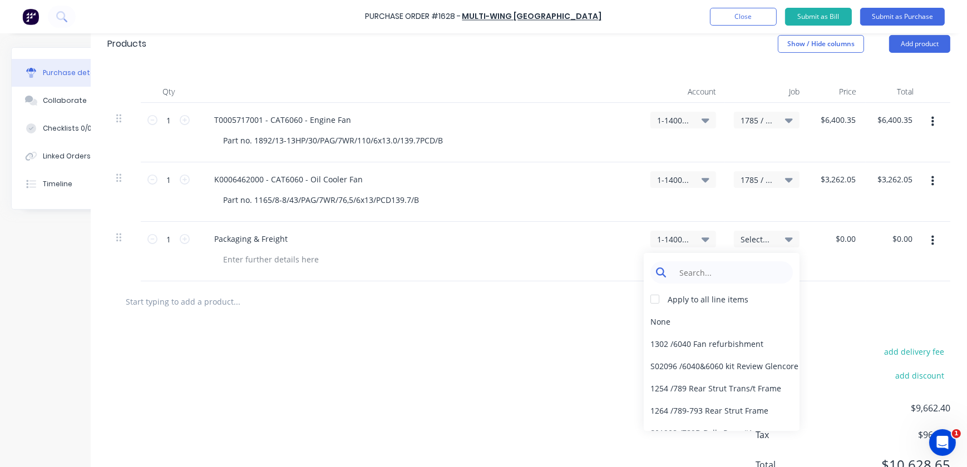
click at [706, 273] on input at bounding box center [730, 272] width 114 height 22
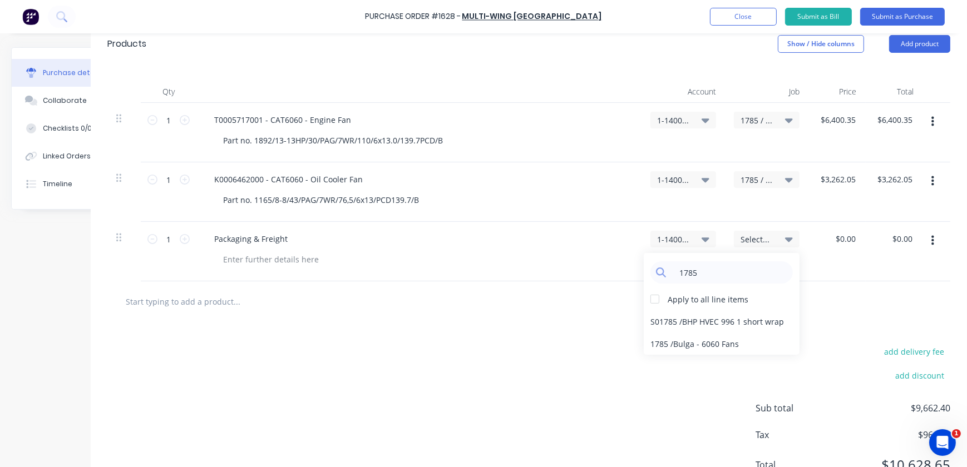
type input "1785"
drag, startPoint x: 653, startPoint y: 356, endPoint x: 658, endPoint y: 349, distance: 8.3
click at [657, 350] on div "Products Show / Hide columns Add product Qty Account Job Price Total 1 1 T00057…" at bounding box center [529, 264] width 876 height 481
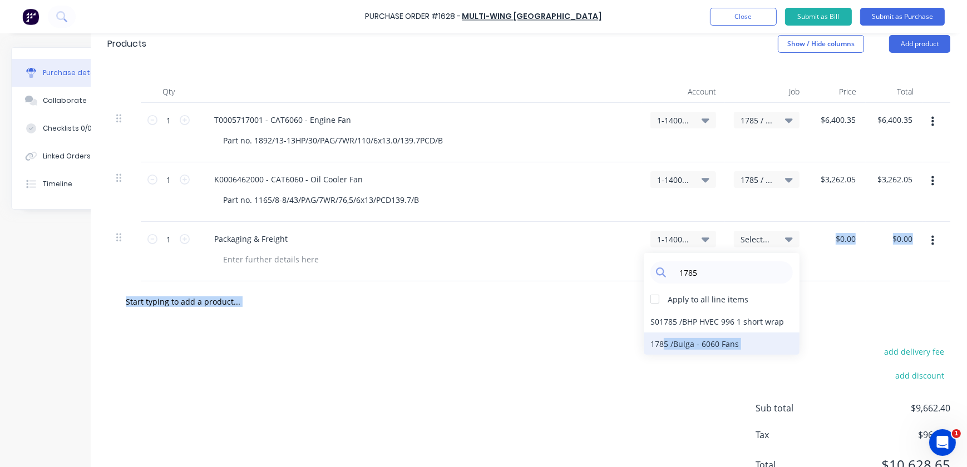
click at [658, 349] on div "1785 / Bulga - 6060 Fans" at bounding box center [721, 344] width 156 height 22
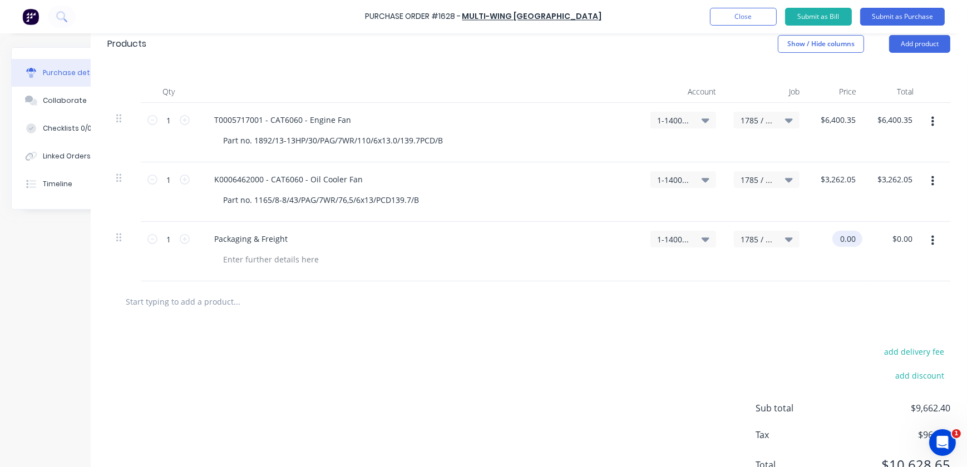
click at [837, 238] on input "0.00" at bounding box center [845, 239] width 26 height 16
drag, startPoint x: 834, startPoint y: 239, endPoint x: 865, endPoint y: 244, distance: 31.5
click at [865, 244] on div "1 1 Packaging & Freight 1-1400 / Work in Progress - Materials 1785 / Bulga - 60…" at bounding box center [528, 252] width 843 height 60
type input "$885.00"
type input "885.00"
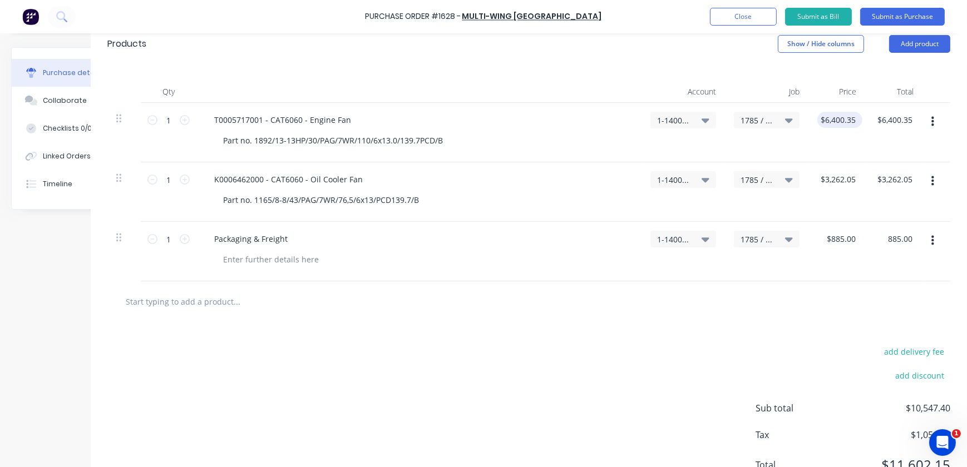
type input "6400.35"
type input "$885.00"
click at [830, 127] on input "6400.35" at bounding box center [837, 120] width 41 height 16
drag, startPoint x: 848, startPoint y: 119, endPoint x: 782, endPoint y: 110, distance: 65.7
click at [782, 110] on div "1 1 T0005717001 - CAT6060 - Engine Fan Part no. 1892/13-13HP/30/PAG/7WR/110/6x1…" at bounding box center [528, 133] width 843 height 60
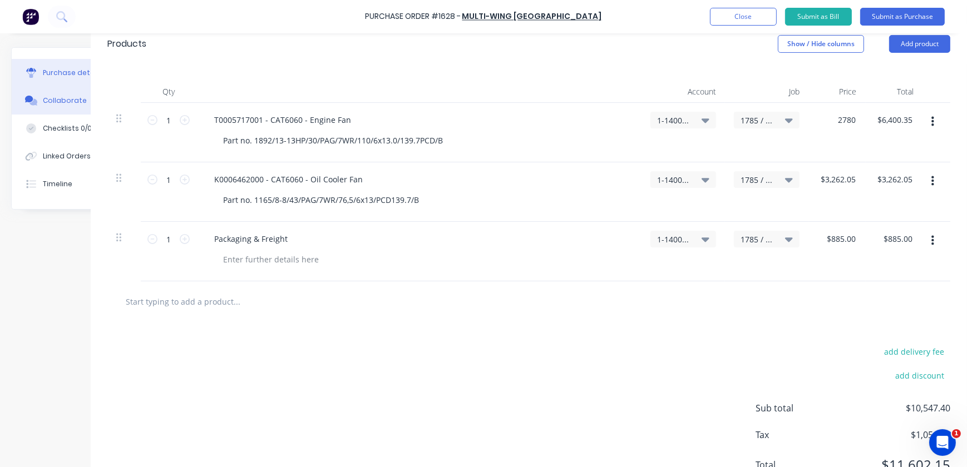
type input "$2,780.00"
click at [826, 189] on div "$3,262.05 $3,262.05" at bounding box center [836, 192] width 57 height 60
type input "3262.05"
click at [834, 184] on input "3262.05" at bounding box center [837, 179] width 41 height 16
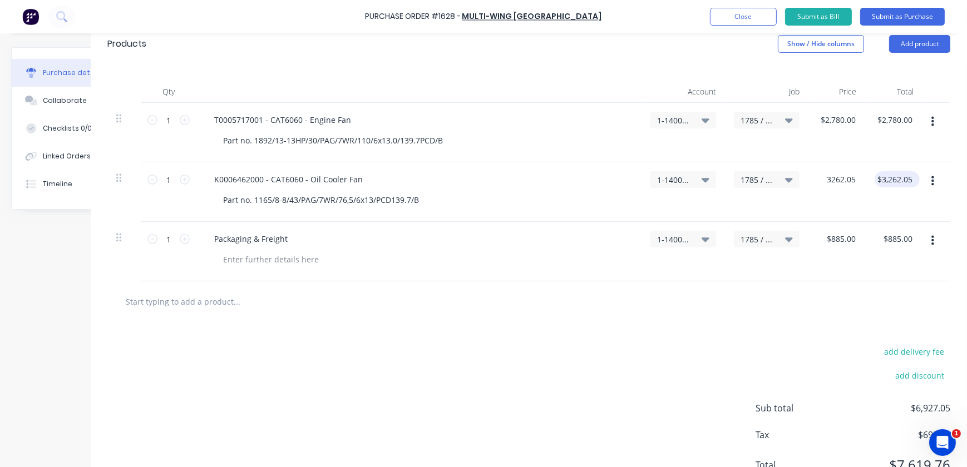
drag, startPoint x: 820, startPoint y: 183, endPoint x: 893, endPoint y: 185, distance: 72.9
click at [893, 185] on div "1 1 K0006462000 - CAT6060 - Oil Cooler Fan Part no. 1165/8-8/43/PAG/7WR/76,5/6x…" at bounding box center [528, 192] width 843 height 60
type input "$1,195.00"
click at [851, 324] on div "add delivery fee add discount Sub total $4,860.00 Tax $486.00 Total $5,346.00" at bounding box center [529, 413] width 876 height 183
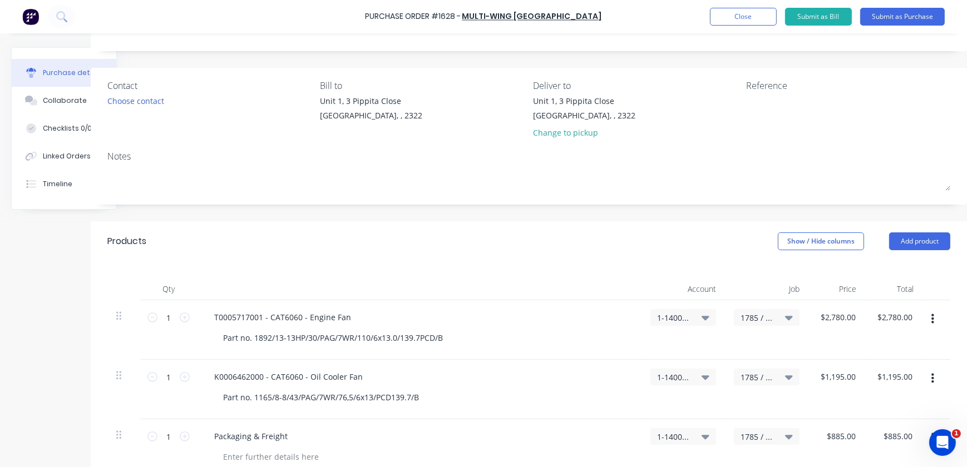
scroll to position [50, 50]
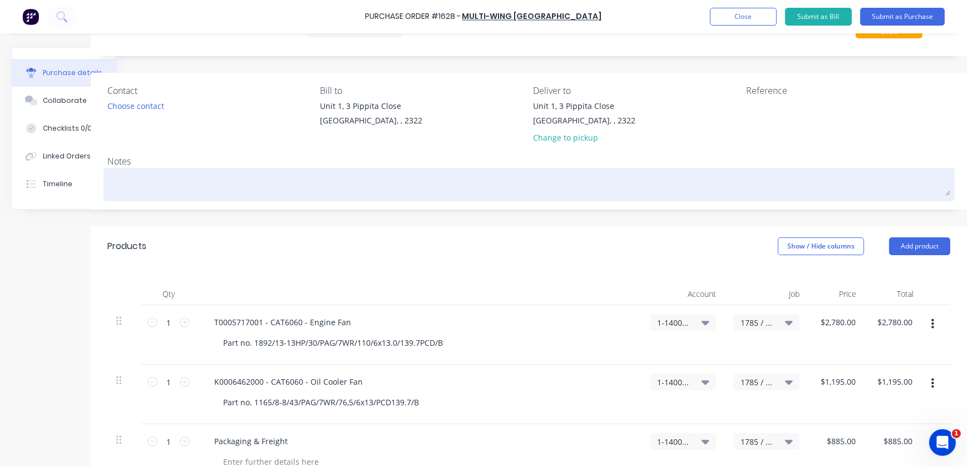
click at [212, 188] on textarea at bounding box center [528, 183] width 843 height 25
type textarea "J"
type textarea "x"
type textarea "[PERSON_NAME]"
type textarea "x"
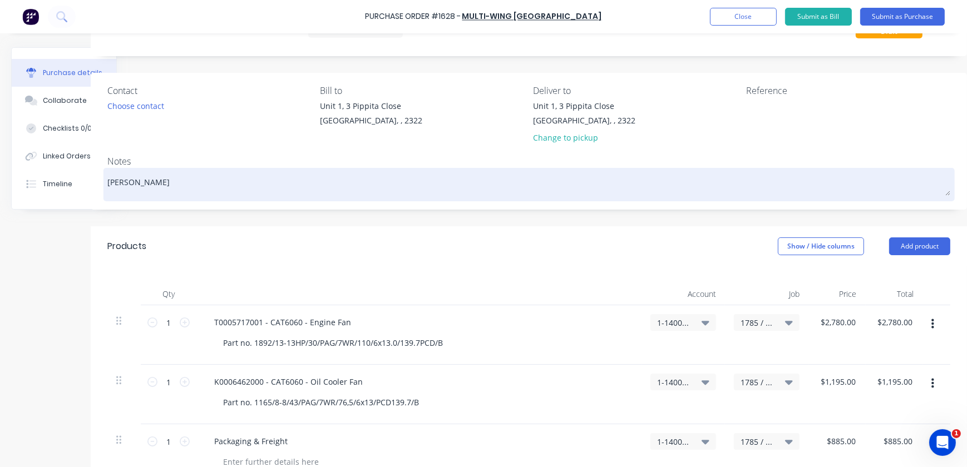
type textarea "J"
type textarea "x"
type textarea "J./"
type textarea "x"
type textarea "[PERSON_NAME]"
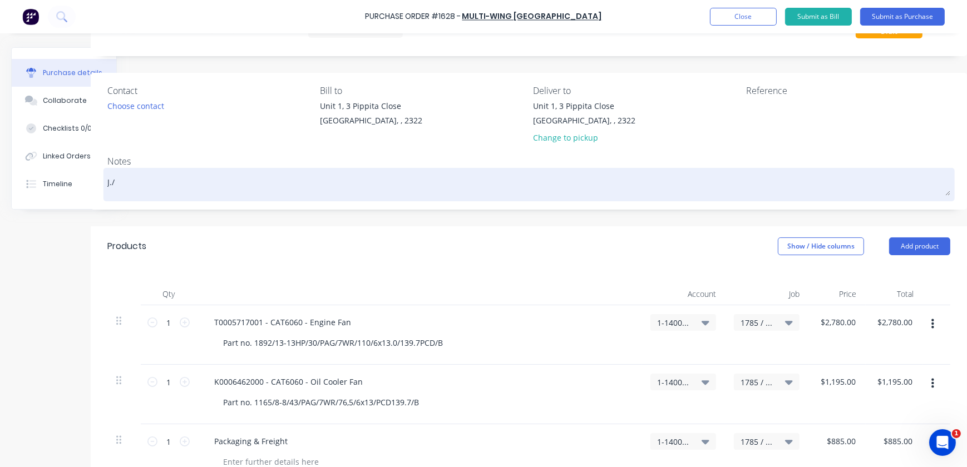
type textarea "x"
type textarea "J"
type textarea "x"
type textarea "J/"
type textarea "x"
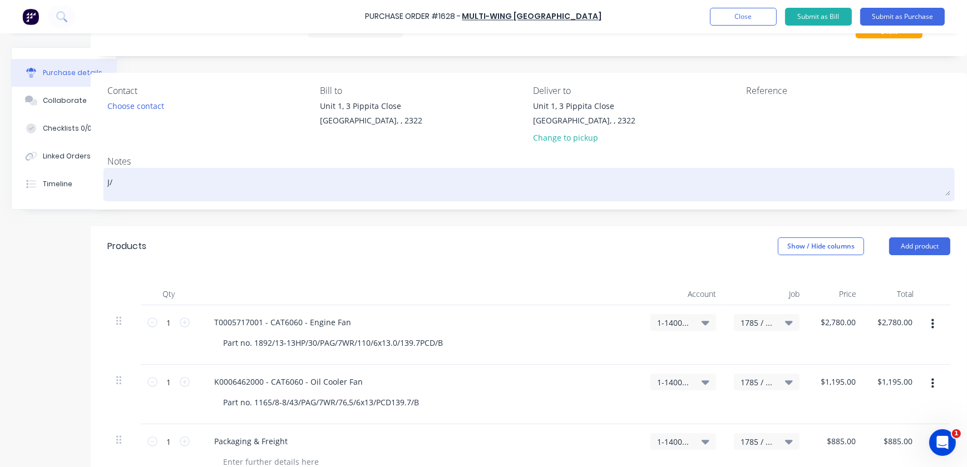
type textarea "J/N"
type textarea "x"
type textarea "J/N"
type textarea "x"
type textarea "J/N 1"
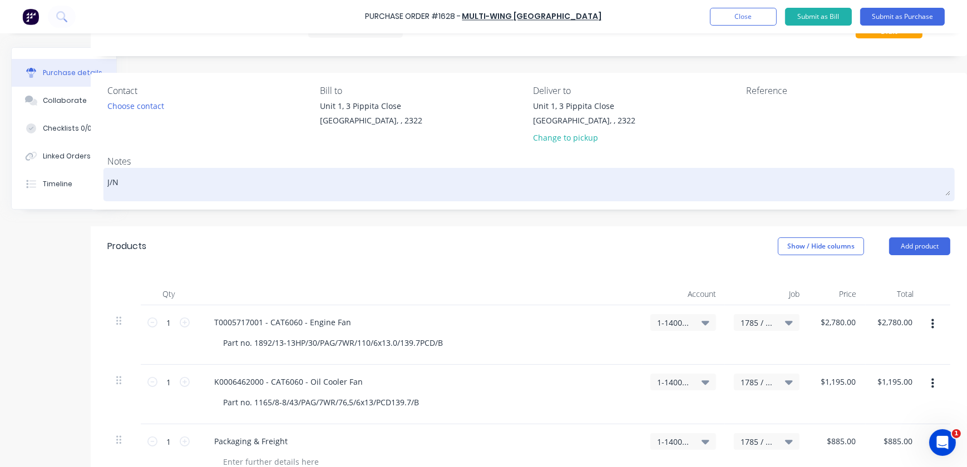
type textarea "x"
type textarea "J/N 17"
type textarea "x"
type textarea "J/N 178"
type textarea "x"
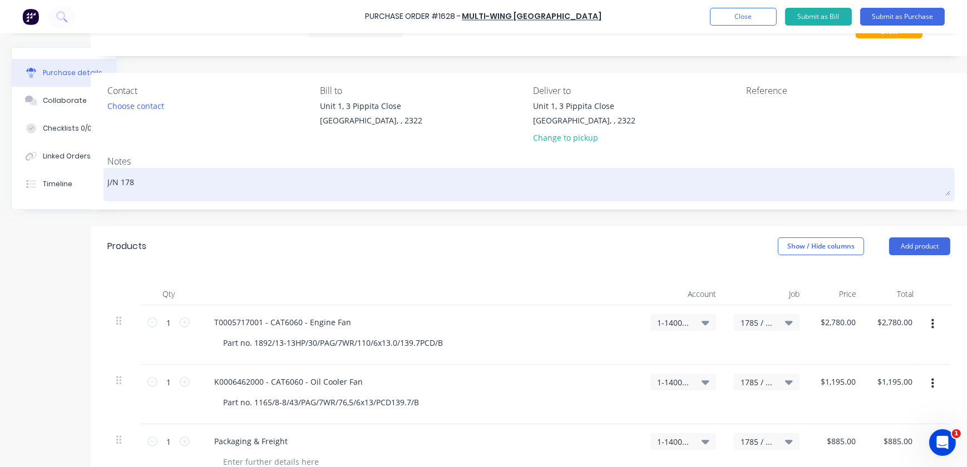
type textarea "J/N 1785"
type textarea "x"
type textarea "J/N 1785"
type textarea "x"
type textarea "J/N 1785 -"
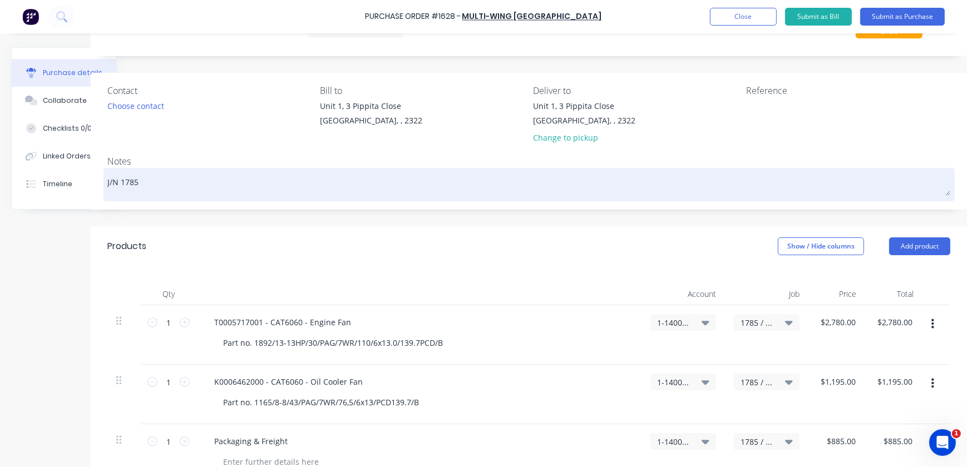
type textarea "x"
type textarea "J/N 1785 -"
type textarea "x"
type textarea "J/N 1785 - C"
type textarea "x"
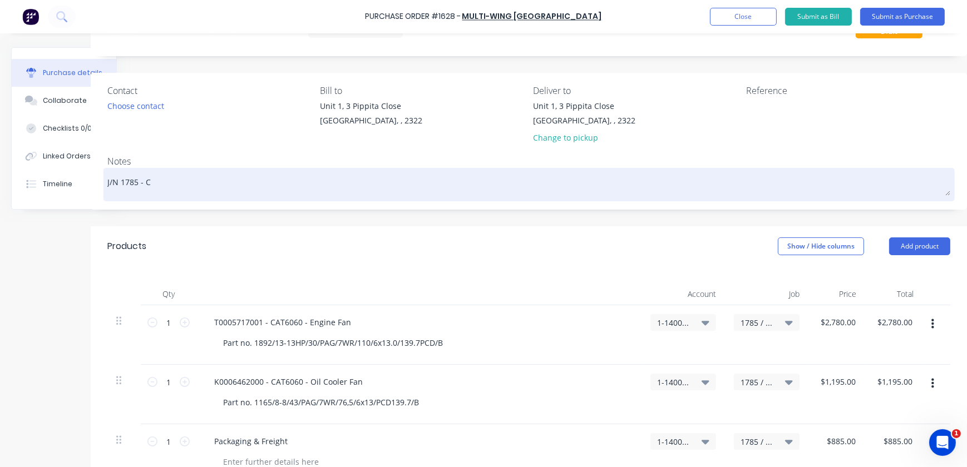
type textarea "J/N 1785 - [GEOGRAPHIC_DATA]"
type textarea "x"
type textarea "J/N 1785 - CAT"
type textarea "x"
type textarea "J/N 1785 - CAT"
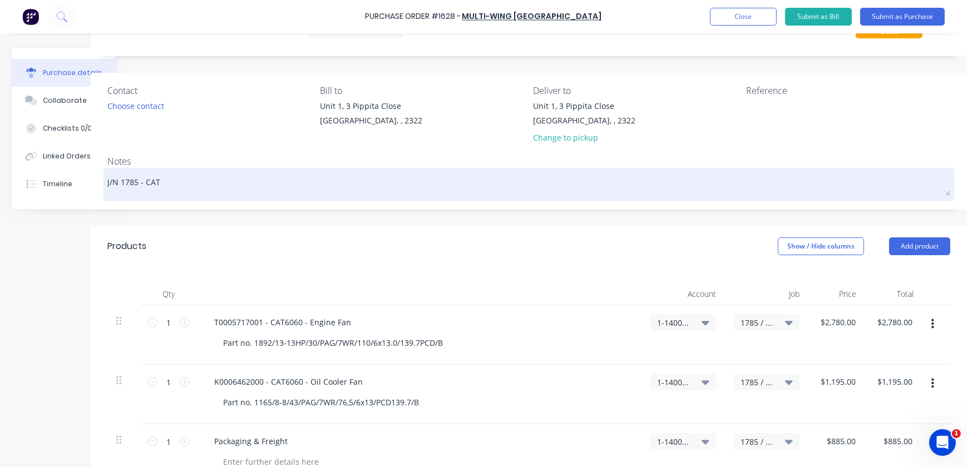
type textarea "x"
type textarea "J/N 1785 - CAT 6"
type textarea "x"
type textarea "J/N 1785 - CAT 60"
type textarea "x"
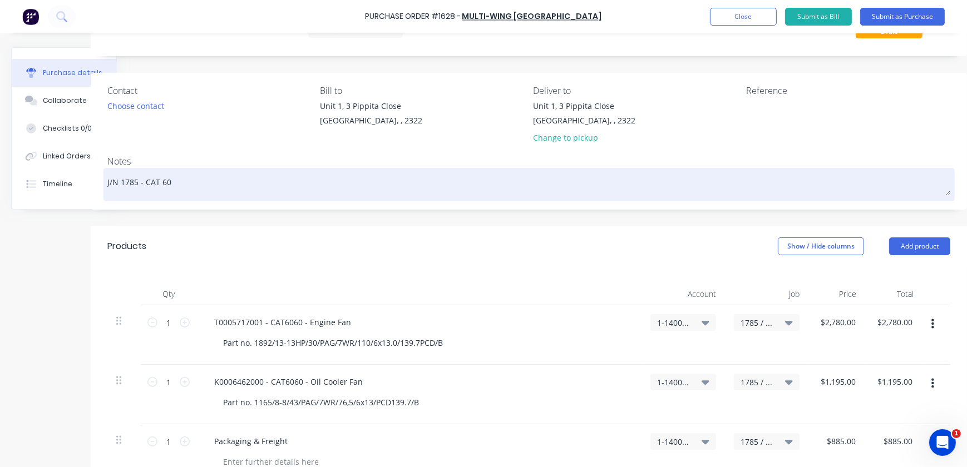
type textarea "J/N 1785 - CAT 606"
type textarea "x"
type textarea "J/N 1785 - CAT 6060"
type textarea "x"
type textarea "J/N 1785 - CAT 6060"
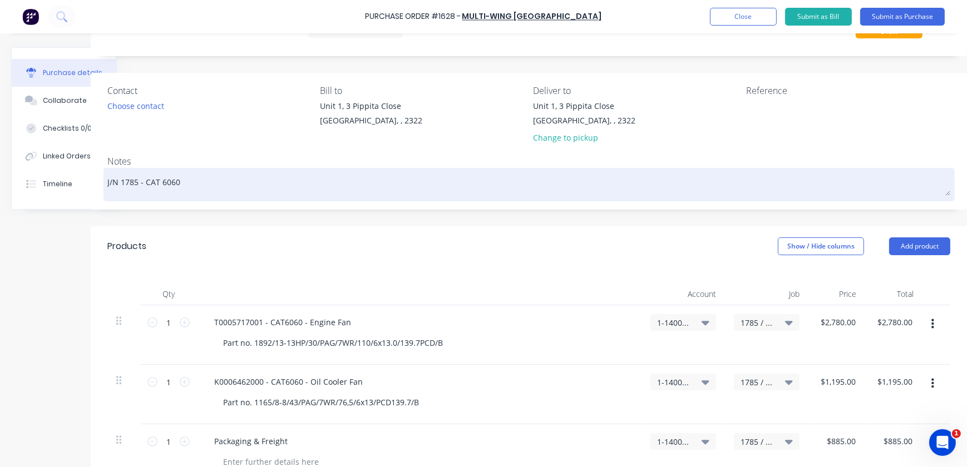
type textarea "x"
type textarea "J/N 1785 - CAT 6060 F"
type textarea "x"
type textarea "J/N 1785 - CAT 6060 Fa"
type textarea "x"
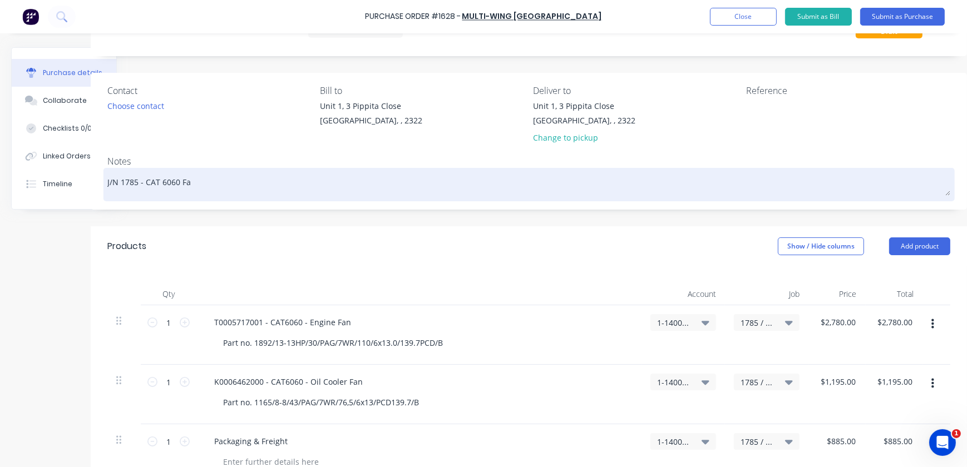
type textarea "J/N 1785 - CAT 6060 Fan"
type textarea "x"
type textarea "J/N 1785 - CAT 6060 Fans"
type textarea "x"
type textarea "J/N 1785 - CAT 6060 Fans"
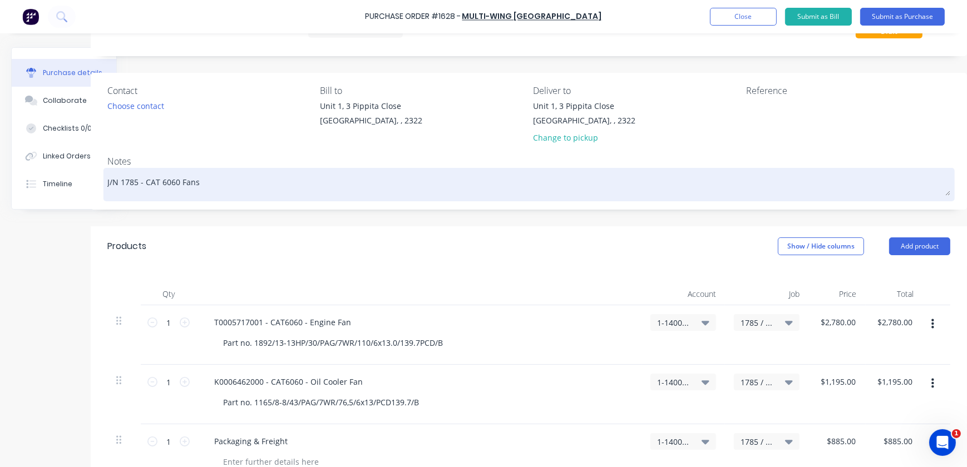
type textarea "x"
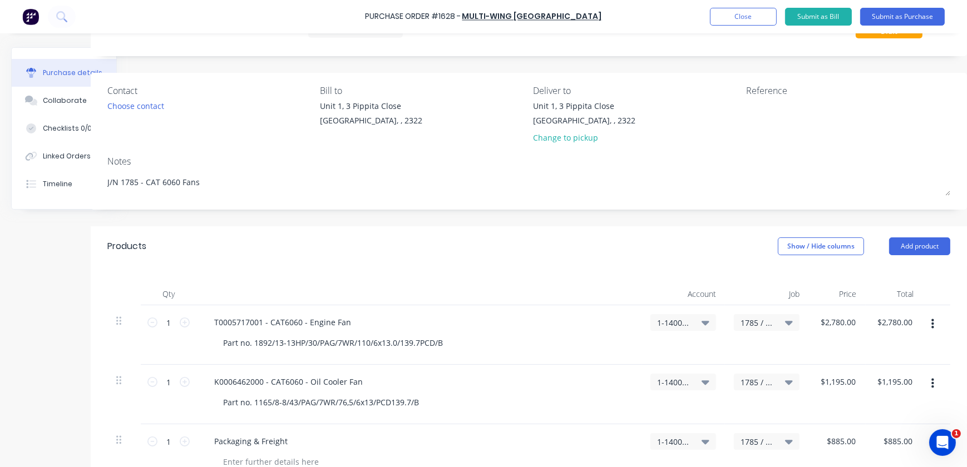
drag, startPoint x: 224, startPoint y: 190, endPoint x: 245, endPoint y: 226, distance: 42.4
click at [226, 191] on textarea "J/N 1785 - CAT 6060 Fans" at bounding box center [528, 183] width 843 height 25
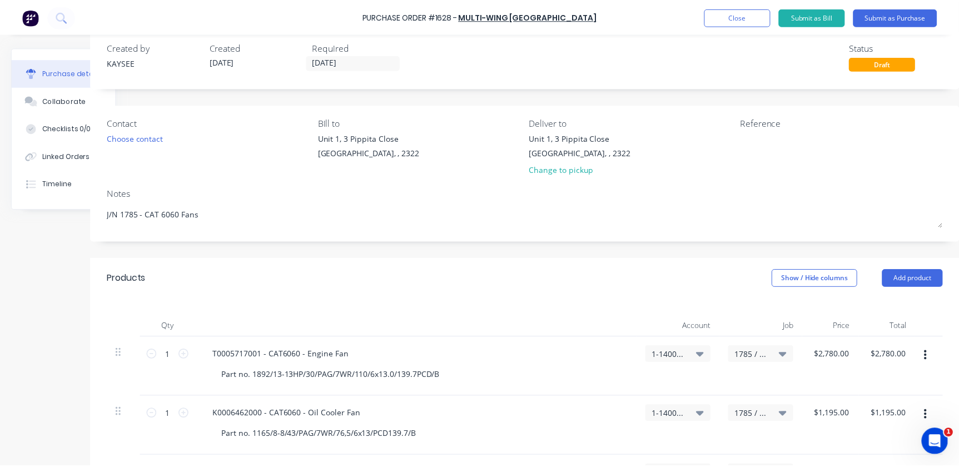
scroll to position [0, 50]
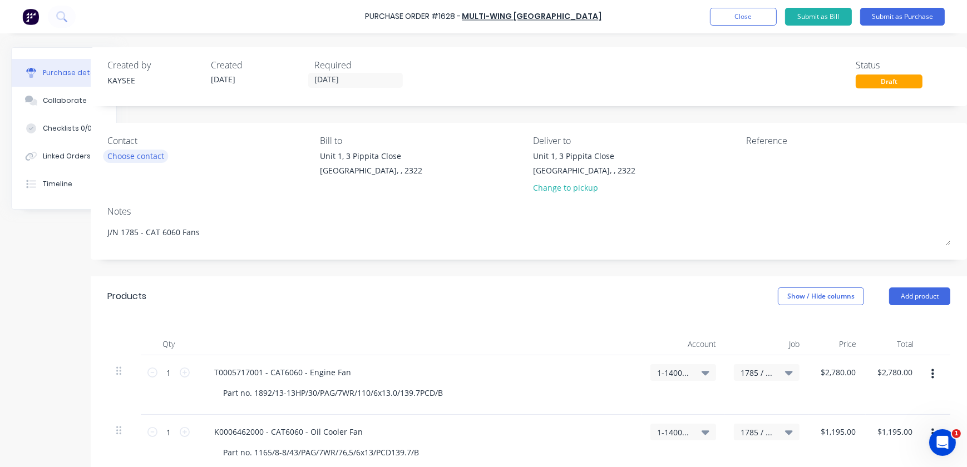
type textarea "J/N 1785 - CAT 6060 Fans"
click at [156, 159] on div "Choose contact" at bounding box center [135, 156] width 57 height 12
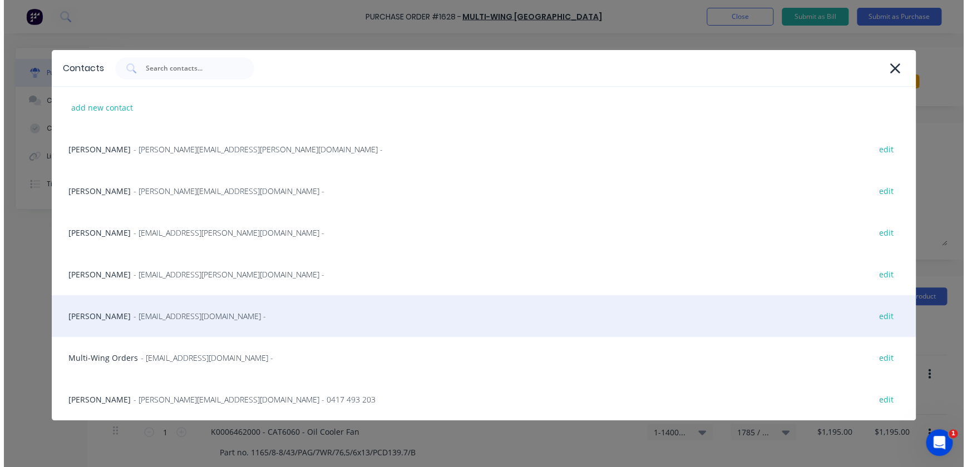
scroll to position [0, 0]
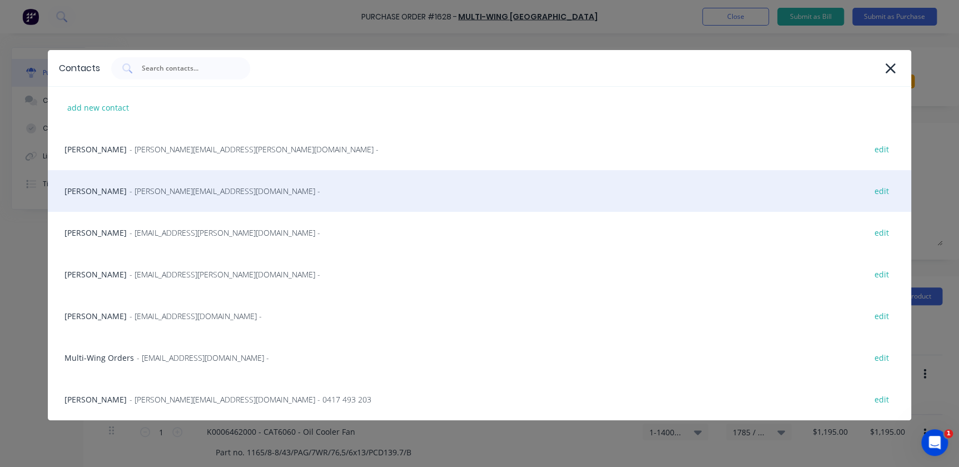
click at [110, 180] on div "[PERSON_NAME] - [EMAIL_ADDRESS][DOMAIN_NAME] - edit" at bounding box center [480, 191] width 864 height 42
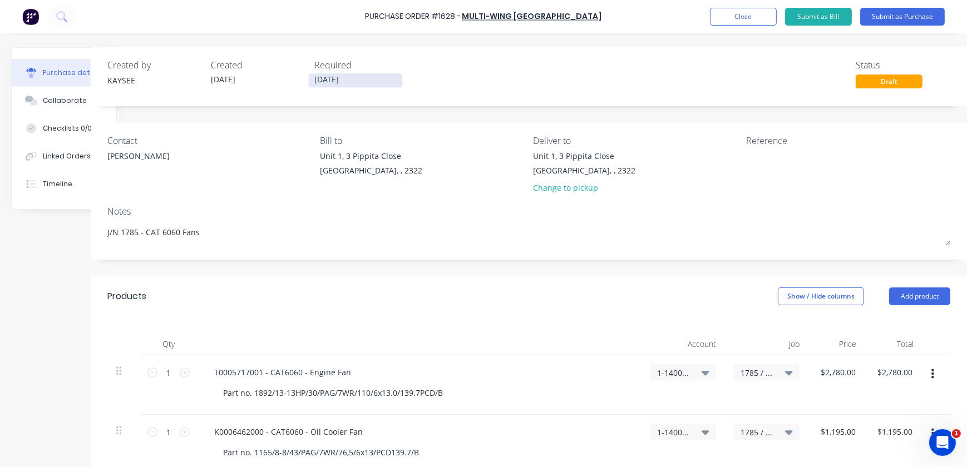
click at [317, 78] on input "[DATE]" at bounding box center [355, 80] width 93 height 14
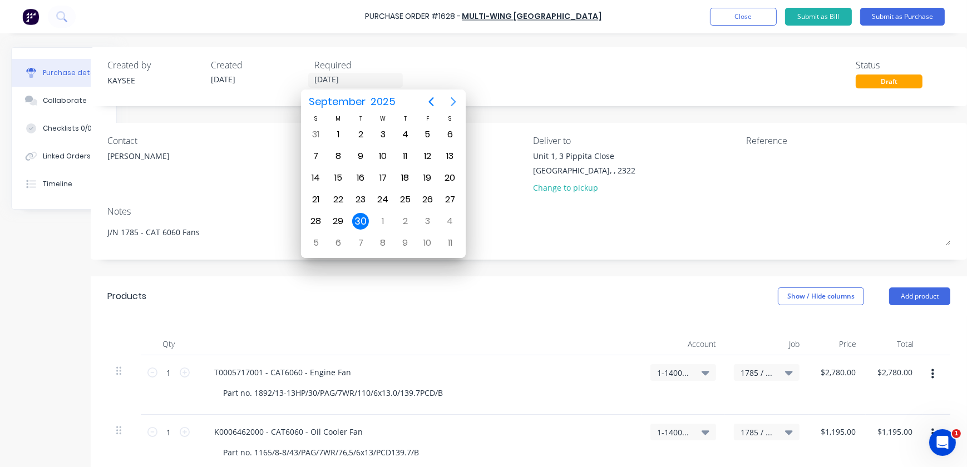
click at [454, 101] on icon "Next page" at bounding box center [452, 101] width 5 height 9
type textarea "x"
click at [362, 189] on div "21" at bounding box center [360, 200] width 22 height 22
type input "[DATE]"
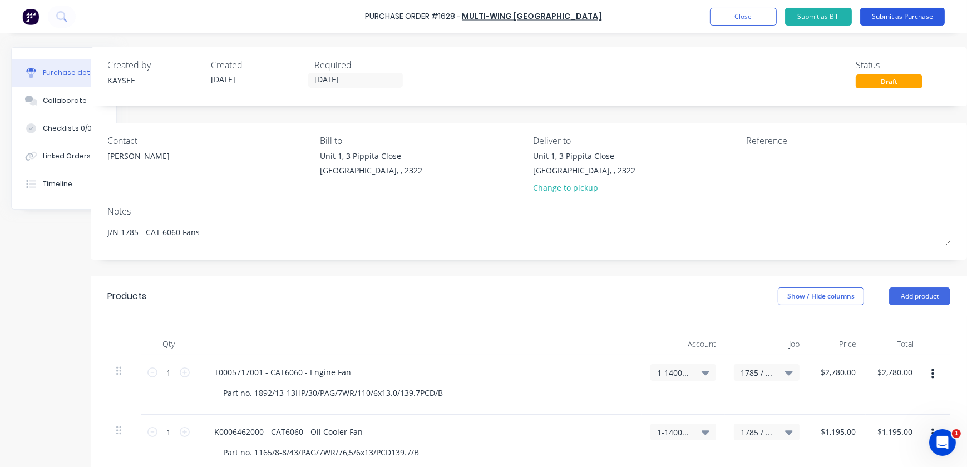
click at [892, 23] on button "Submit as Purchase" at bounding box center [902, 17] width 85 height 18
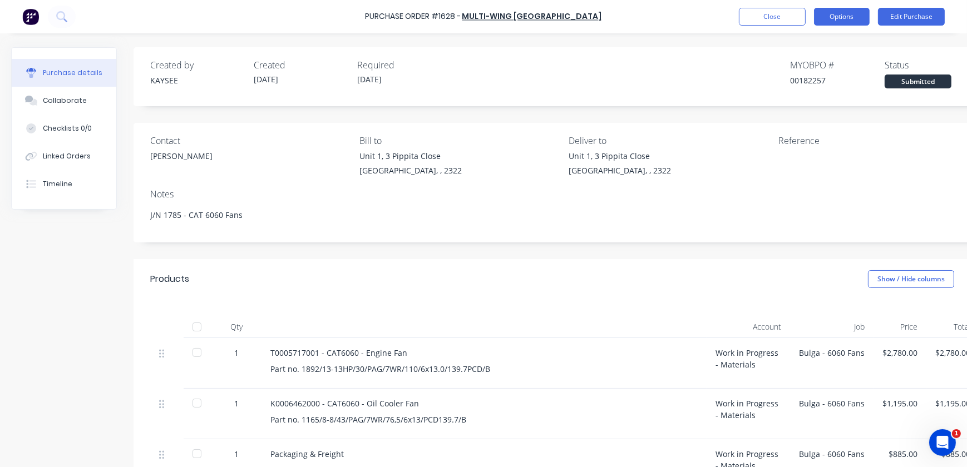
click at [848, 12] on button "Options" at bounding box center [842, 17] width 56 height 18
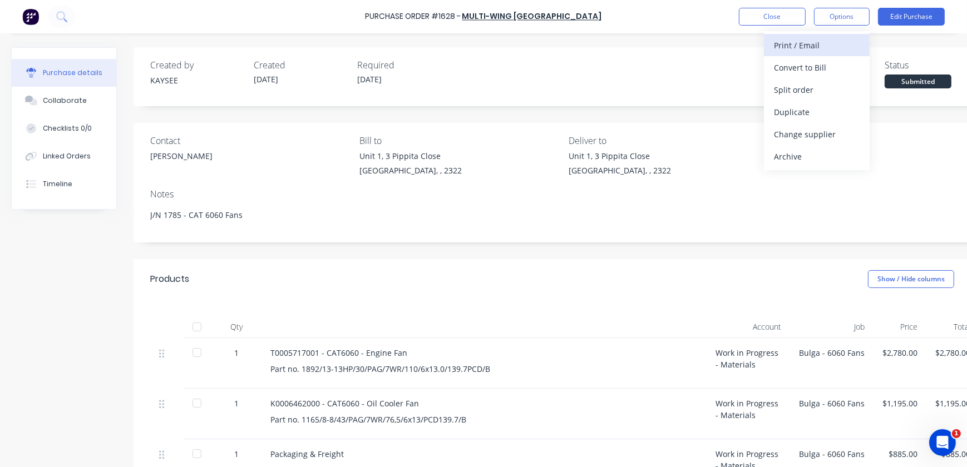
click at [798, 44] on div "Print / Email" at bounding box center [817, 45] width 86 height 16
click at [790, 67] on div "With pricing" at bounding box center [817, 68] width 86 height 16
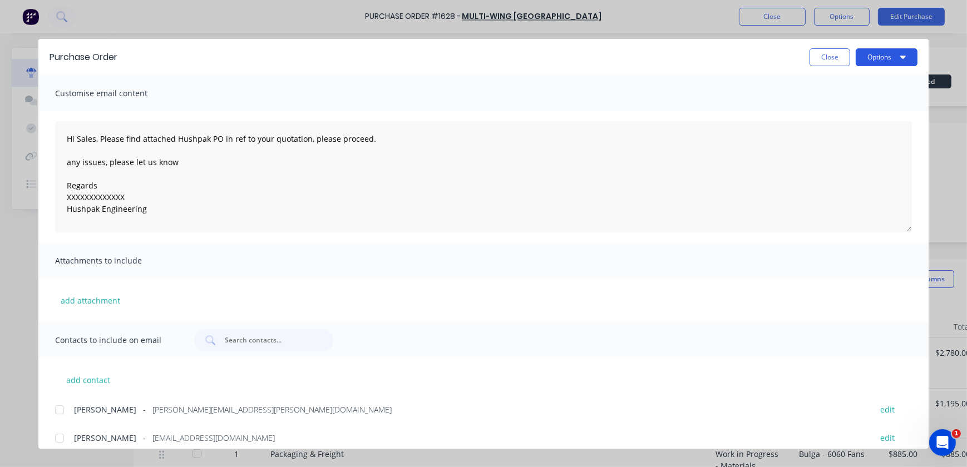
click at [862, 53] on button "Options" at bounding box center [886, 57] width 62 height 18
click at [843, 100] on div "Print" at bounding box center [864, 108] width 86 height 16
click at [825, 58] on button "Close" at bounding box center [829, 57] width 41 height 18
type textarea "x"
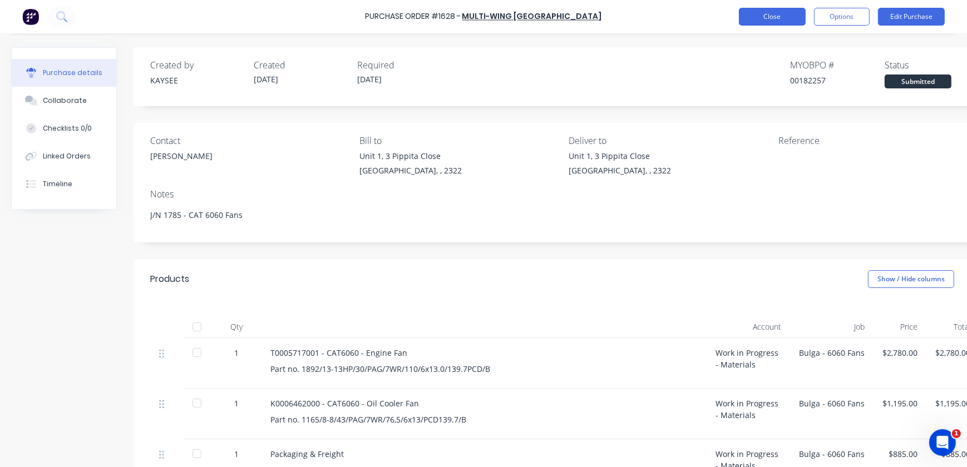
click at [782, 23] on button "Close" at bounding box center [772, 17] width 67 height 18
